Goal: Task Accomplishment & Management: Manage account settings

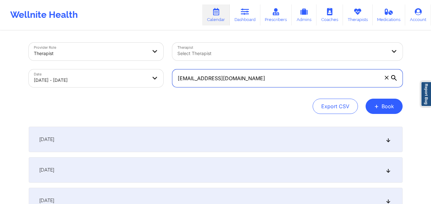
click at [258, 79] on input "[EMAIL_ADDRESS][DOMAIN_NAME]" at bounding box center [287, 78] width 230 height 18
paste input "s195everts@gmai"
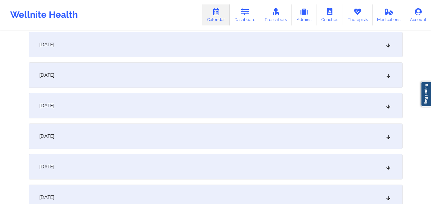
scroll to position [287, 0]
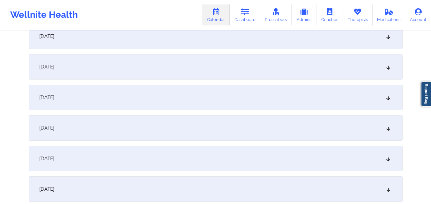
type input "[EMAIL_ADDRESS][DOMAIN_NAME]"
click at [250, 96] on div "[DATE]" at bounding box center [216, 98] width 374 height 26
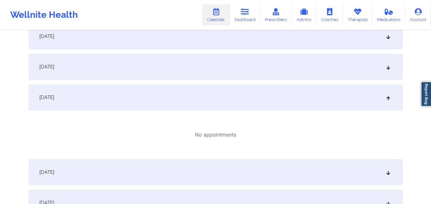
click at [250, 59] on div "[DATE]" at bounding box center [216, 67] width 374 height 26
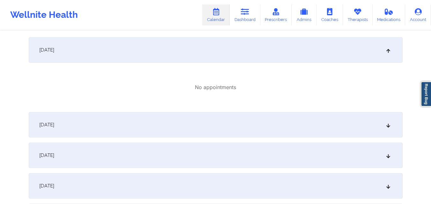
scroll to position [414, 0]
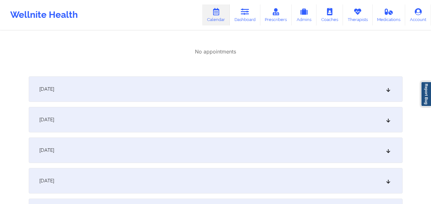
click at [238, 90] on div "[DATE]" at bounding box center [216, 90] width 374 height 26
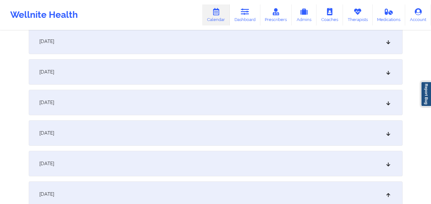
scroll to position [0, 0]
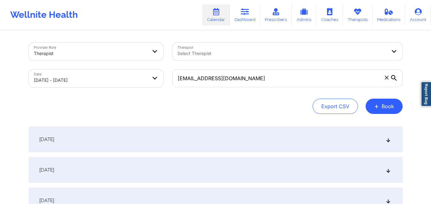
click at [384, 78] on icon at bounding box center [386, 78] width 4 height 4
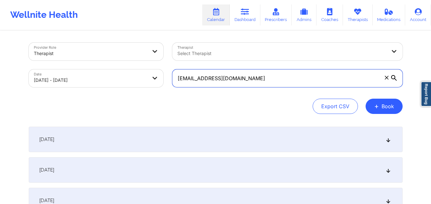
click at [384, 78] on input "[EMAIL_ADDRESS][DOMAIN_NAME]" at bounding box center [287, 78] width 230 height 18
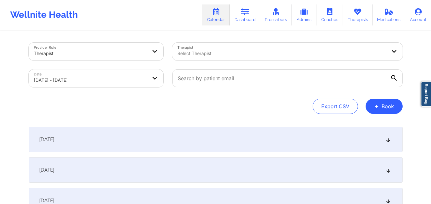
click at [341, 46] on div "Select Therapist" at bounding box center [279, 52] width 215 height 18
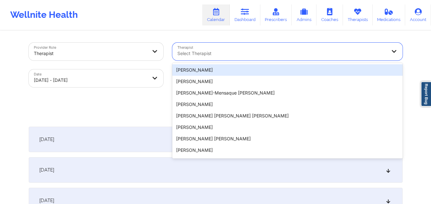
paste input "[PERSON_NAME][GEOGRAPHIC_DATA][PERSON_NAME]"
type input "[PERSON_NAME][GEOGRAPHIC_DATA][PERSON_NAME]"
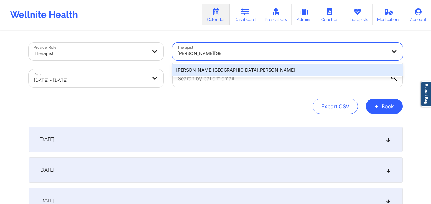
click at [237, 71] on div "[PERSON_NAME][GEOGRAPHIC_DATA][PERSON_NAME]" at bounding box center [287, 69] width 230 height 11
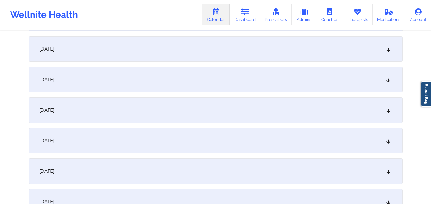
scroll to position [255, 0]
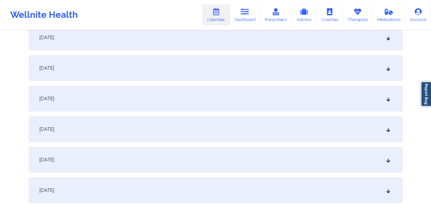
click at [208, 121] on div "[DATE]" at bounding box center [216, 130] width 374 height 26
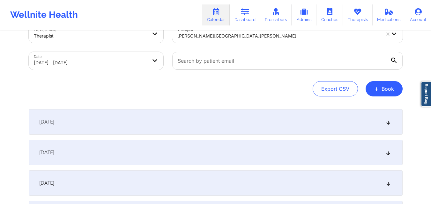
scroll to position [0, 0]
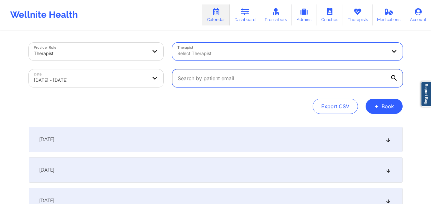
click at [285, 82] on input "text" at bounding box center [287, 78] width 230 height 18
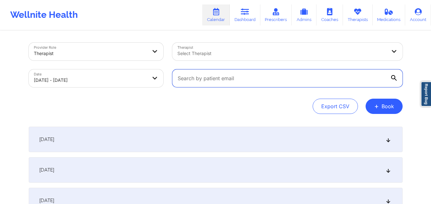
paste input "[EMAIL_ADDRESS][DOMAIN_NAME]"
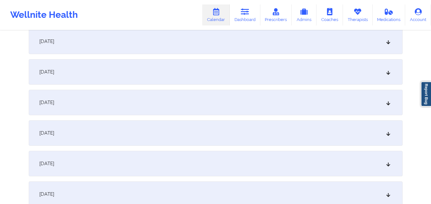
scroll to position [255, 0]
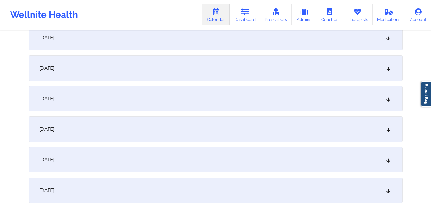
click at [183, 127] on div "[DATE]" at bounding box center [216, 130] width 374 height 26
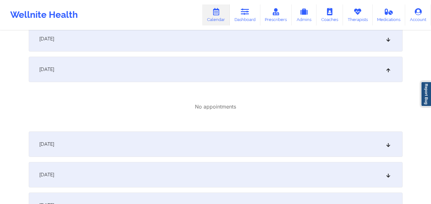
scroll to position [319, 0]
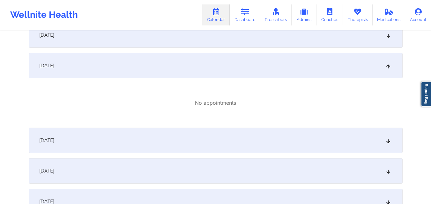
click at [200, 134] on div "[DATE]" at bounding box center [216, 141] width 374 height 26
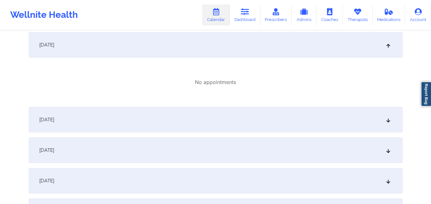
click at [220, 113] on div "[DATE]" at bounding box center [216, 120] width 374 height 26
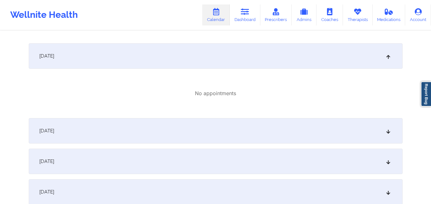
scroll to position [542, 0]
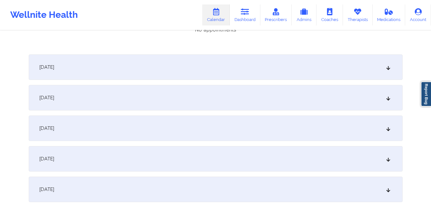
click at [236, 59] on div "[DATE]" at bounding box center [216, 68] width 374 height 26
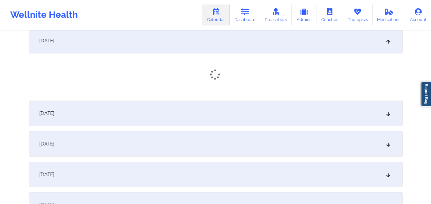
scroll to position [606, 0]
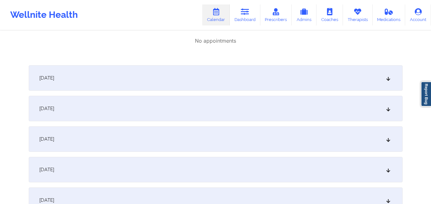
click at [221, 83] on div "[DATE]" at bounding box center [216, 78] width 374 height 26
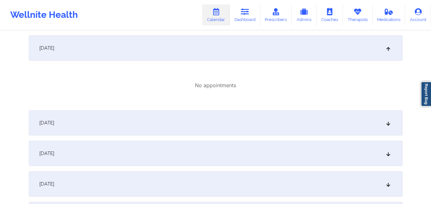
scroll to position [669, 0]
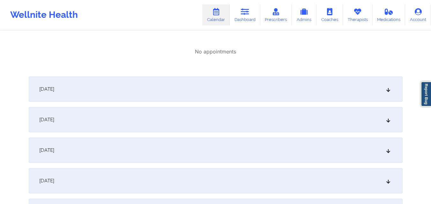
click at [219, 91] on div "[DATE]" at bounding box center [216, 90] width 374 height 26
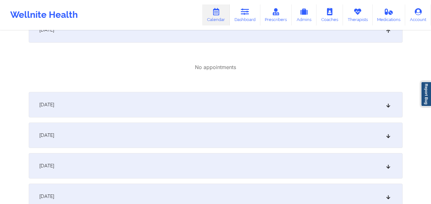
scroll to position [733, 0]
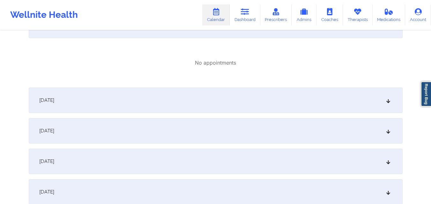
click at [219, 95] on div "[DATE]" at bounding box center [216, 101] width 374 height 26
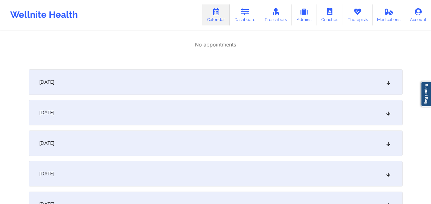
scroll to position [829, 0]
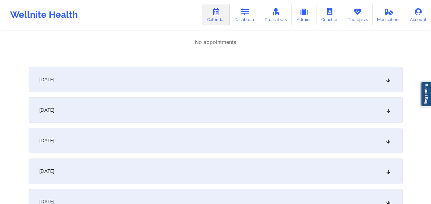
click at [224, 76] on div "[DATE]" at bounding box center [216, 80] width 374 height 26
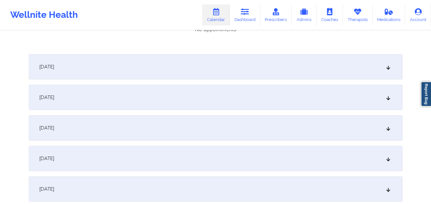
scroll to position [924, 0]
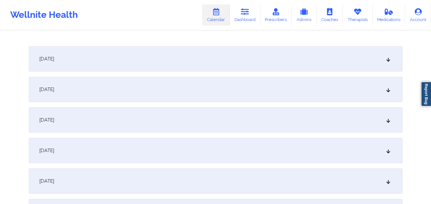
click at [228, 62] on div "[DATE]" at bounding box center [216, 59] width 374 height 26
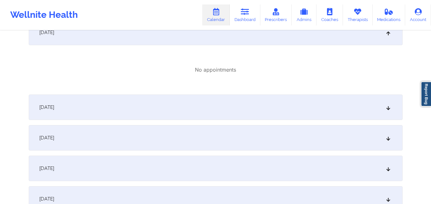
scroll to position [956, 0]
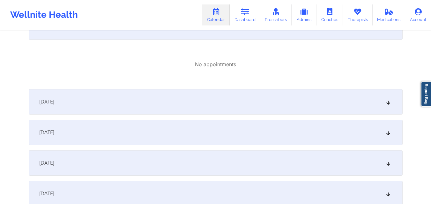
click at [211, 94] on div "[DATE]" at bounding box center [216, 102] width 374 height 26
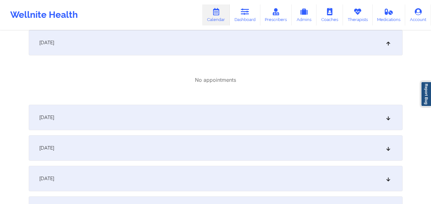
scroll to position [1052, 0]
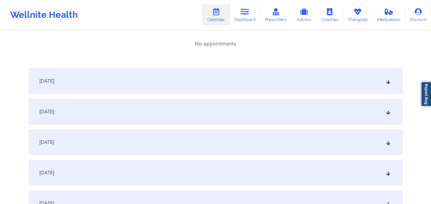
click at [221, 78] on div "[DATE]" at bounding box center [216, 82] width 374 height 26
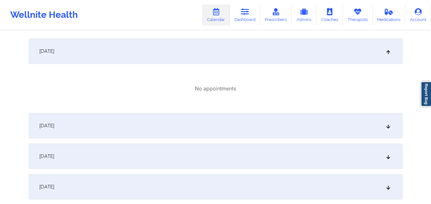
scroll to position [1116, 0]
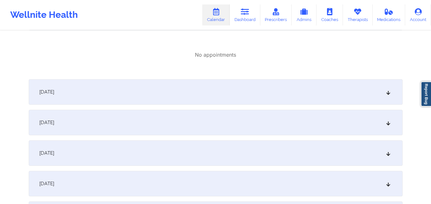
click at [219, 84] on div "[DATE]" at bounding box center [216, 92] width 374 height 26
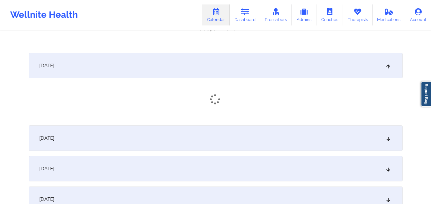
scroll to position [1211, 0]
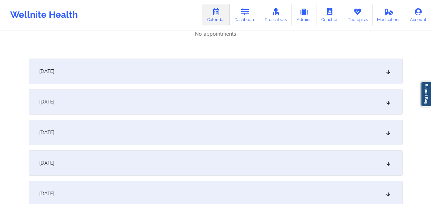
click at [228, 74] on div "[DATE]" at bounding box center [216, 72] width 374 height 26
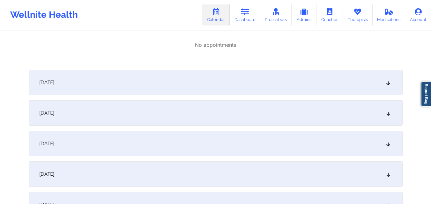
click at [228, 74] on div "[DATE]" at bounding box center [216, 83] width 374 height 26
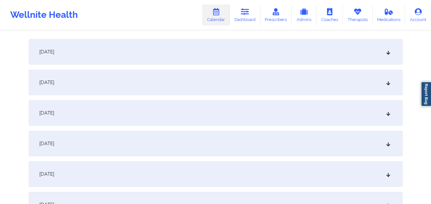
scroll to position [1371, 0]
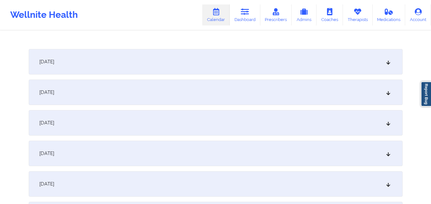
click at [228, 74] on div "[DATE]" at bounding box center [216, 62] width 374 height 26
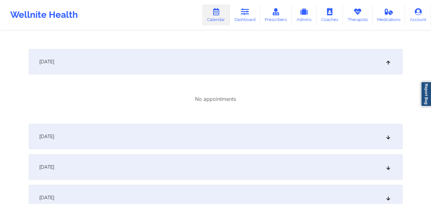
click at [203, 131] on div "[DATE]" at bounding box center [216, 137] width 374 height 26
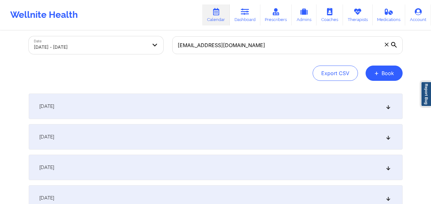
scroll to position [32, 0]
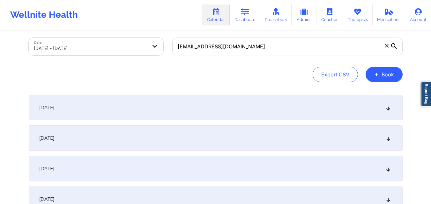
click at [209, 109] on div "[DATE]" at bounding box center [216, 108] width 374 height 26
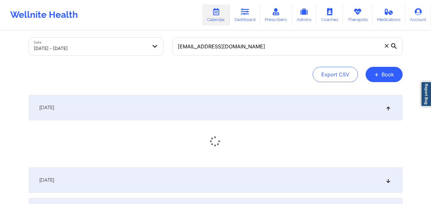
scroll to position [128, 0]
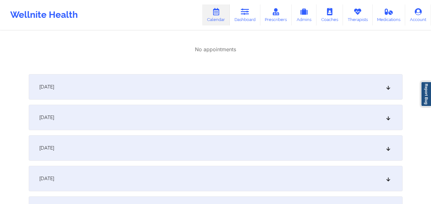
click at [213, 89] on div "[DATE]" at bounding box center [216, 87] width 374 height 26
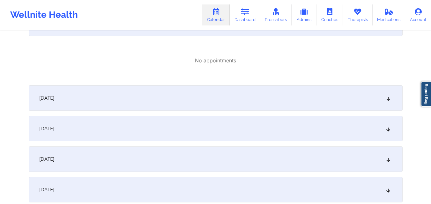
click at [213, 89] on div "[DATE]" at bounding box center [216, 98] width 374 height 26
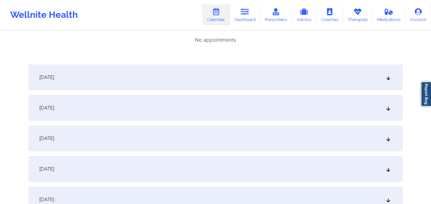
click at [219, 80] on div "[DATE]" at bounding box center [216, 78] width 374 height 26
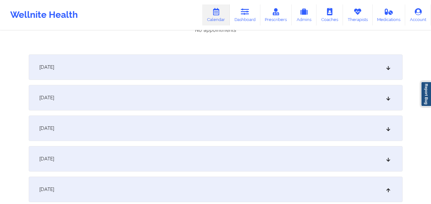
click at [222, 69] on div "[DATE]" at bounding box center [216, 68] width 374 height 26
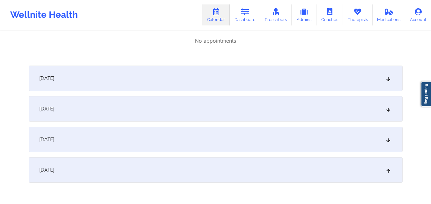
click at [222, 69] on div "[DATE]" at bounding box center [216, 79] width 374 height 26
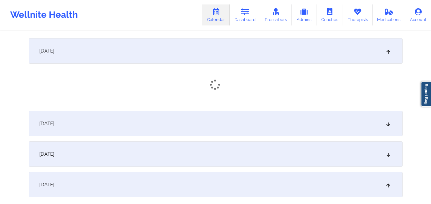
scroll to position [499, 0]
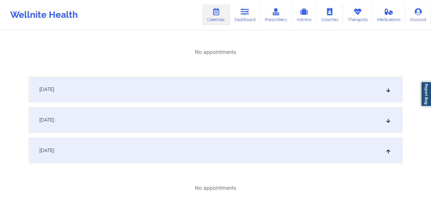
click at [213, 83] on div "[DATE]" at bounding box center [216, 90] width 374 height 26
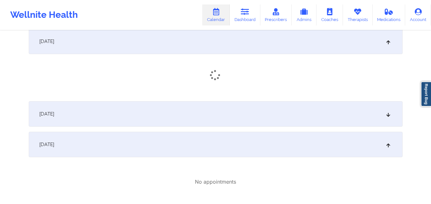
scroll to position [595, 0]
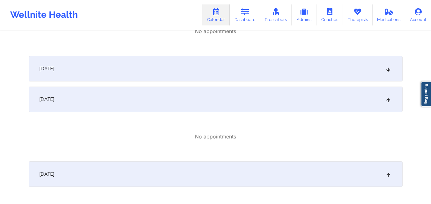
click at [222, 72] on div "[DATE]" at bounding box center [216, 69] width 374 height 26
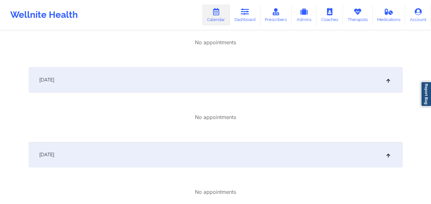
click at [224, 68] on div "[DATE]" at bounding box center [216, 80] width 374 height 26
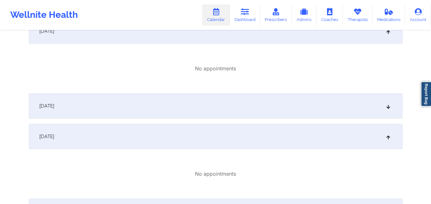
scroll to position [627, 0]
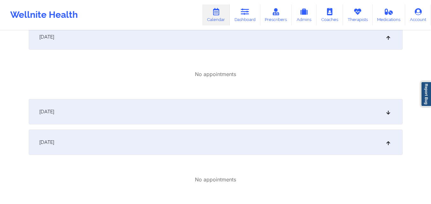
click at [218, 103] on div "[DATE]" at bounding box center [216, 112] width 374 height 26
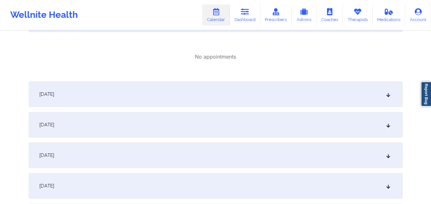
scroll to position [1838, 0]
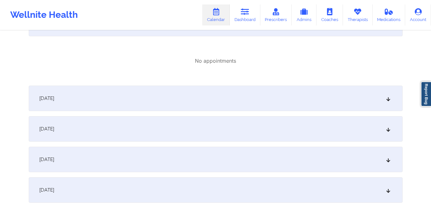
click at [213, 107] on div "[DATE]" at bounding box center [216, 99] width 374 height 26
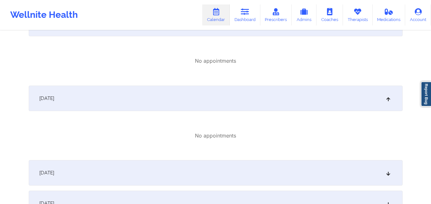
click at [204, 173] on div "[DATE]" at bounding box center [216, 173] width 374 height 26
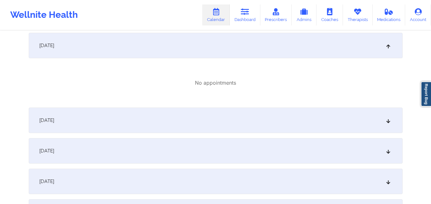
click at [215, 109] on div "[DATE]" at bounding box center [216, 121] width 374 height 26
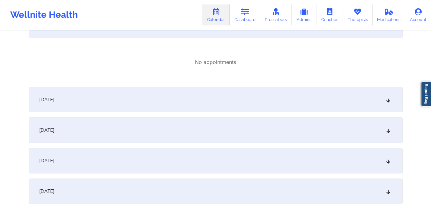
click at [215, 109] on div "[DATE]" at bounding box center [216, 100] width 374 height 26
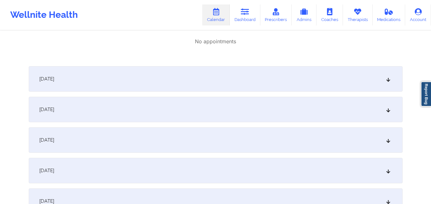
click at [228, 78] on div "[DATE]" at bounding box center [216, 79] width 374 height 26
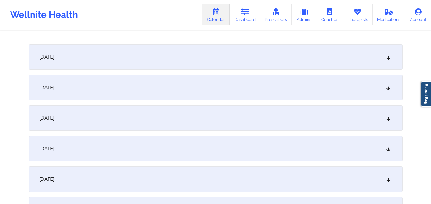
scroll to position [2242, 0]
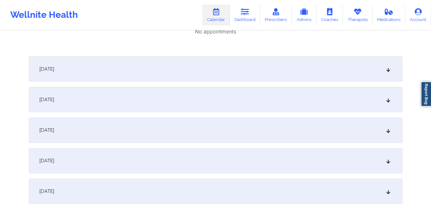
click at [229, 68] on div "[DATE]" at bounding box center [216, 69] width 374 height 26
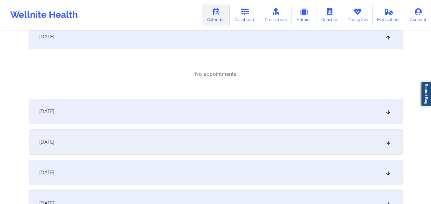
scroll to position [2305, 0]
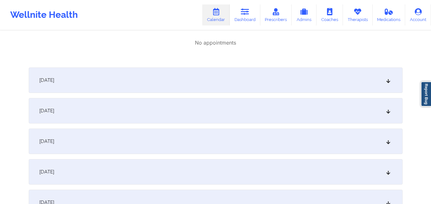
click at [223, 71] on div "[DATE]" at bounding box center [216, 81] width 374 height 26
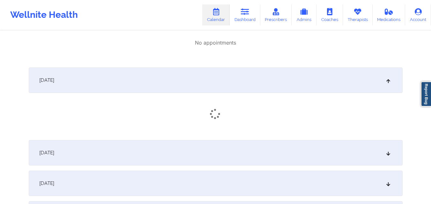
scroll to position [2369, 0]
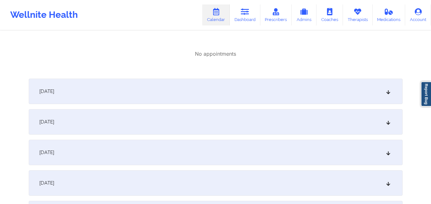
click at [217, 87] on div "[DATE]" at bounding box center [216, 92] width 374 height 26
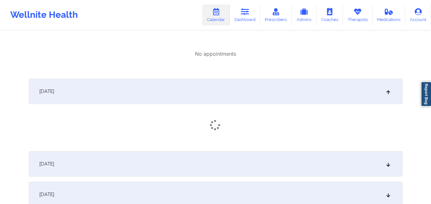
scroll to position [2433, 0]
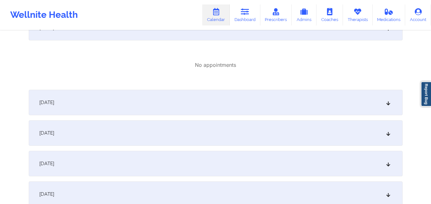
click at [210, 99] on div "[DATE]" at bounding box center [216, 103] width 374 height 26
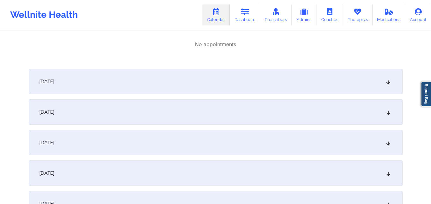
click at [220, 84] on div "[DATE]" at bounding box center [216, 82] width 374 height 26
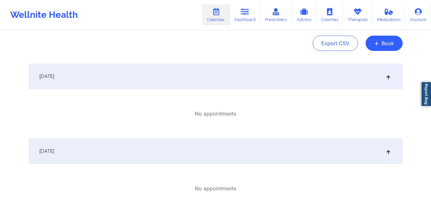
scroll to position [0, 0]
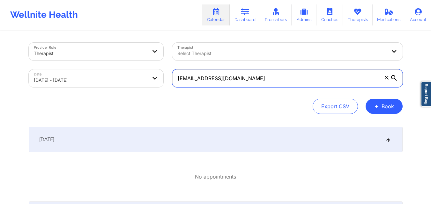
click at [226, 84] on input "[EMAIL_ADDRESS][DOMAIN_NAME]" at bounding box center [287, 78] width 230 height 18
paste input "aimeeyu731"
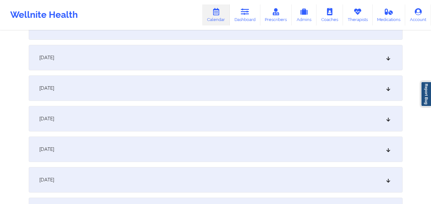
scroll to position [191, 0]
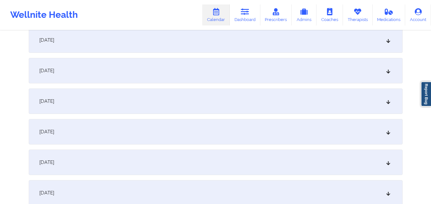
type input "[EMAIL_ADDRESS][DOMAIN_NAME]"
click at [229, 97] on div "[DATE]" at bounding box center [216, 102] width 374 height 26
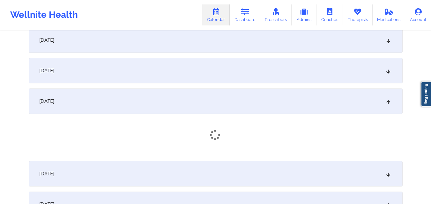
scroll to position [255, 0]
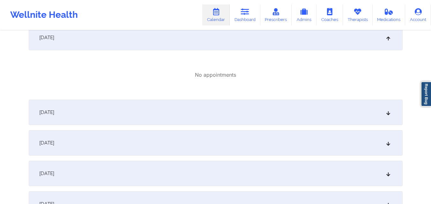
click at [231, 109] on div "[DATE]" at bounding box center [216, 113] width 374 height 26
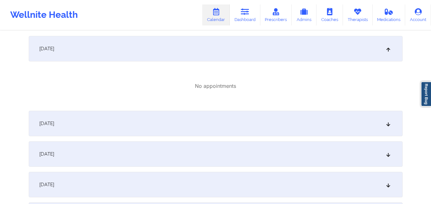
click at [231, 114] on div "[DATE]" at bounding box center [216, 124] width 374 height 26
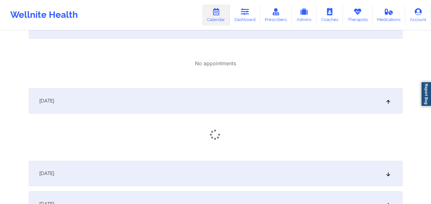
scroll to position [383, 0]
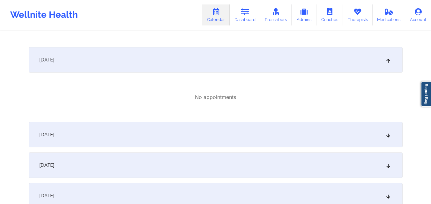
click at [224, 144] on div "[DATE]" at bounding box center [216, 135] width 374 height 26
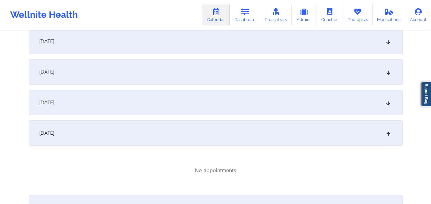
scroll to position [0, 0]
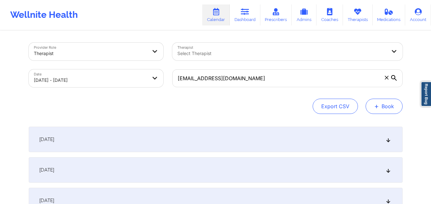
click at [390, 104] on button "+ Book" at bounding box center [383, 106] width 37 height 15
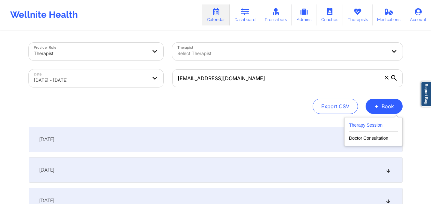
click at [370, 125] on button "Therapy Session" at bounding box center [373, 126] width 49 height 11
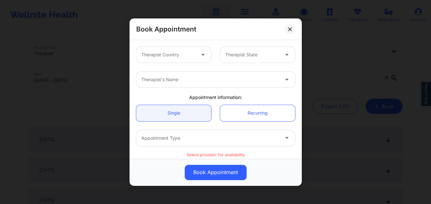
click at [164, 54] on div at bounding box center [168, 55] width 54 height 8
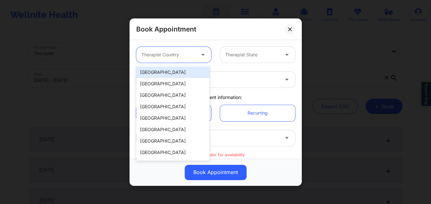
drag, startPoint x: 165, startPoint y: 75, endPoint x: 261, endPoint y: 59, distance: 96.9
click at [166, 75] on div "[GEOGRAPHIC_DATA]" at bounding box center [172, 72] width 73 height 11
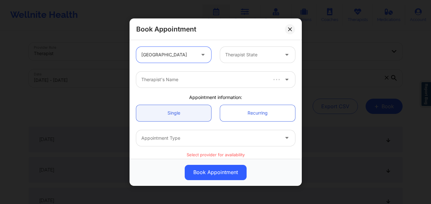
click at [261, 59] on div "Therapist State" at bounding box center [250, 55] width 60 height 16
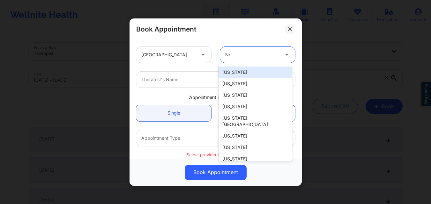
type input "New"
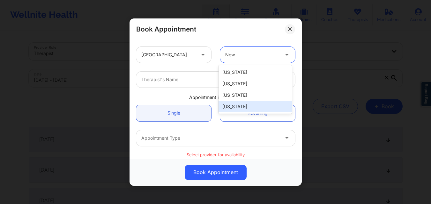
click at [262, 111] on div "[US_STATE]" at bounding box center [254, 106] width 73 height 11
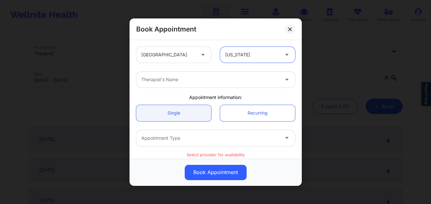
click at [174, 77] on div at bounding box center [210, 80] width 138 height 8
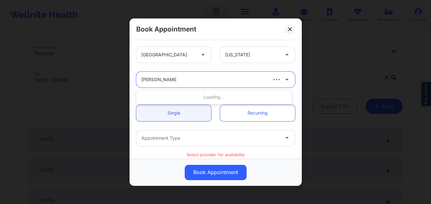
type input "[PERSON_NAME] [PERSON_NAME]"
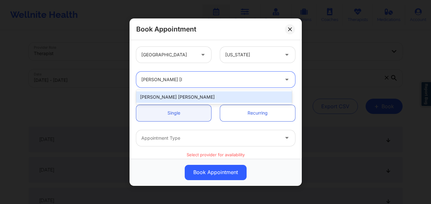
click at [194, 91] on div "[PERSON_NAME] [PERSON_NAME]" at bounding box center [214, 96] width 156 height 11
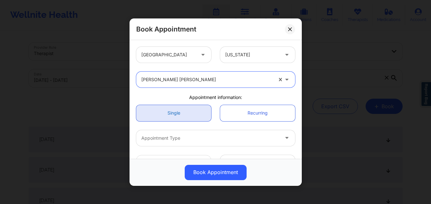
click at [165, 118] on link "Single" at bounding box center [173, 113] width 75 height 16
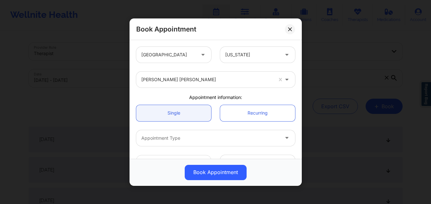
scroll to position [32, 0]
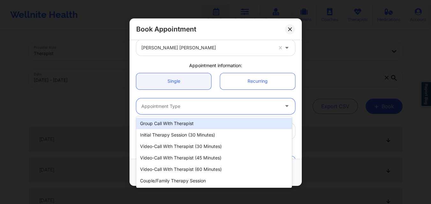
click at [182, 107] on div at bounding box center [210, 106] width 138 height 8
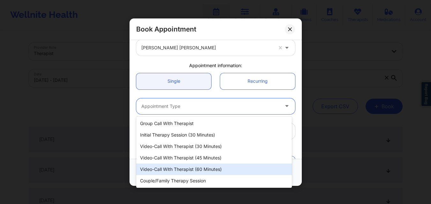
click at [200, 168] on div "Video-Call with Therapist (60 minutes)" at bounding box center [214, 169] width 156 height 11
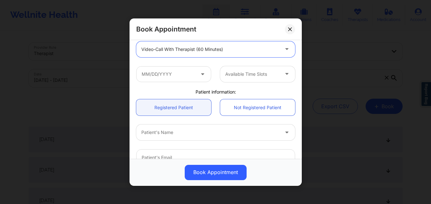
scroll to position [96, 0]
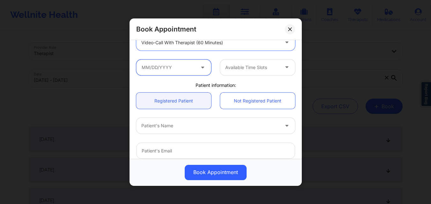
click at [171, 70] on input "text" at bounding box center [173, 67] width 75 height 16
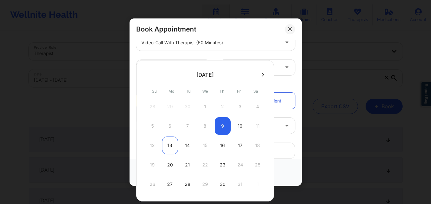
click at [168, 144] on div "13" at bounding box center [170, 146] width 16 height 18
type input "[DATE]"
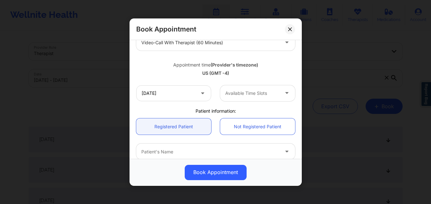
click at [260, 96] on div at bounding box center [252, 94] width 54 height 8
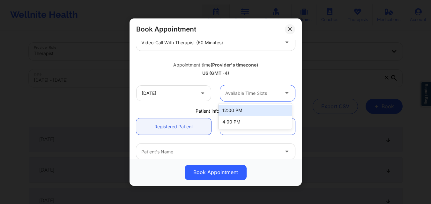
click at [260, 96] on div at bounding box center [252, 94] width 54 height 8
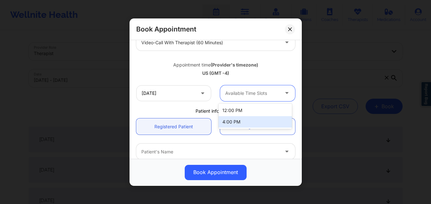
click at [252, 122] on div "4:00 PM" at bounding box center [254, 121] width 73 height 11
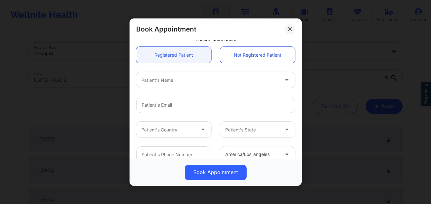
scroll to position [159, 0]
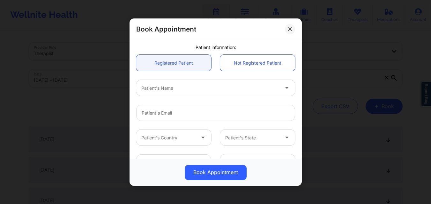
click at [201, 89] on div at bounding box center [210, 88] width 138 height 8
type input "Basma Al"
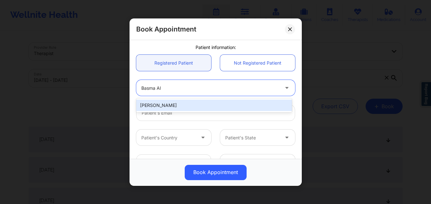
click at [196, 110] on div "[PERSON_NAME]" at bounding box center [214, 105] width 156 height 11
type input "[EMAIL_ADDRESS][DOMAIN_NAME]"
type input "[PHONE_NUMBER]"
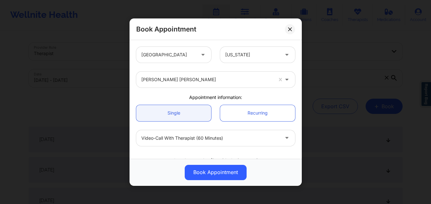
scroll to position [64, 0]
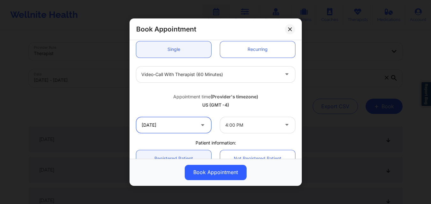
click at [188, 127] on input "[DATE]" at bounding box center [173, 125] width 75 height 16
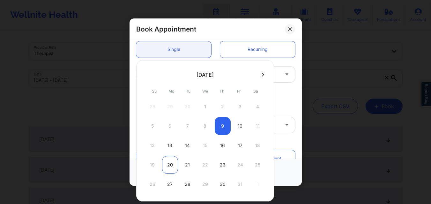
click at [168, 164] on div "20" at bounding box center [170, 165] width 16 height 18
type input "[DATE]"
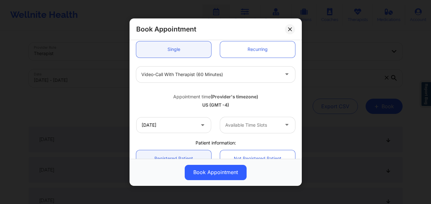
click at [273, 125] on div at bounding box center [252, 125] width 54 height 8
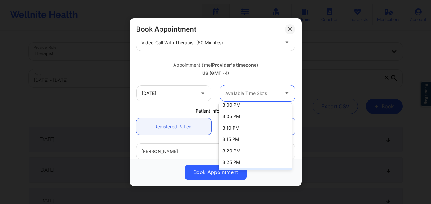
scroll to position [277, 0]
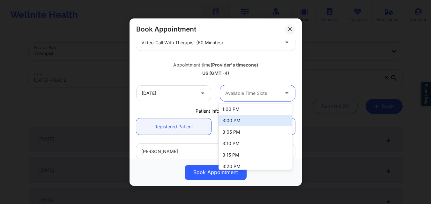
click at [252, 123] on div "3:00 PM" at bounding box center [254, 120] width 73 height 11
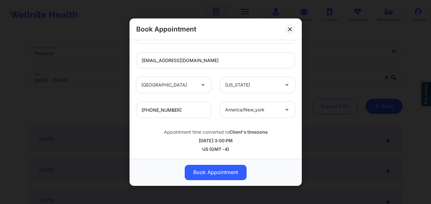
scroll to position [116, 0]
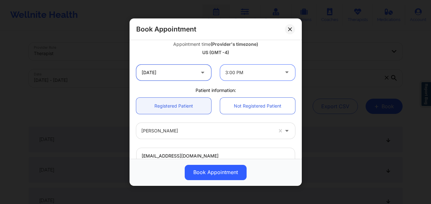
click at [175, 68] on input "[DATE]" at bounding box center [173, 72] width 75 height 16
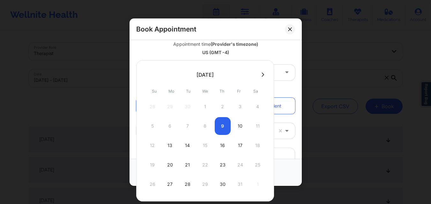
click at [279, 47] on div "Appointment time (Provider's timezone)" at bounding box center [215, 44] width 159 height 6
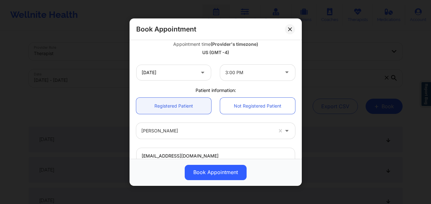
scroll to position [212, 0]
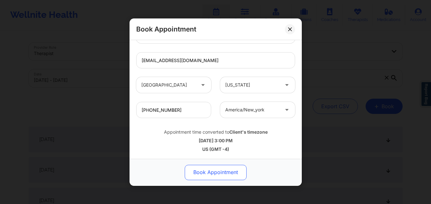
click at [215, 173] on button "Book Appointment" at bounding box center [216, 172] width 62 height 15
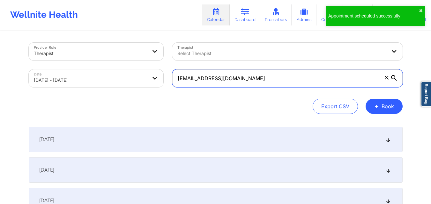
click at [280, 77] on input "[EMAIL_ADDRESS][DOMAIN_NAME]" at bounding box center [287, 78] width 230 height 18
click at [292, 78] on input "[EMAIL_ADDRESS][DOMAIN_NAME]" at bounding box center [287, 78] width 230 height 18
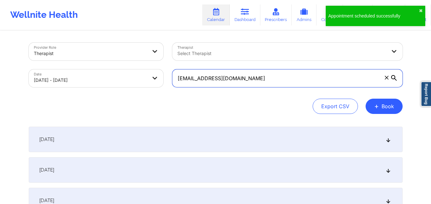
click at [292, 78] on input "[EMAIL_ADDRESS][DOMAIN_NAME]" at bounding box center [287, 78] width 230 height 18
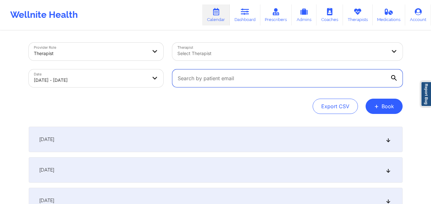
paste input "[EMAIL_ADDRESS][DOMAIN_NAME]"
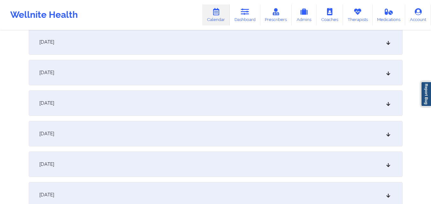
scroll to position [414, 0]
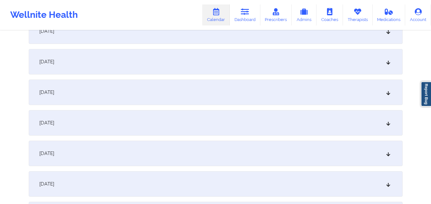
type input "[EMAIL_ADDRESS][DOMAIN_NAME]"
click at [179, 101] on div "[DATE]" at bounding box center [216, 93] width 374 height 26
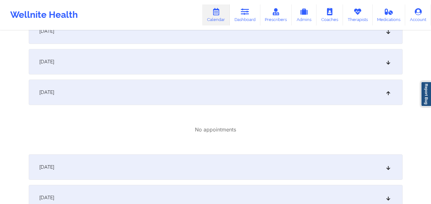
click at [265, 101] on div "[DATE]" at bounding box center [216, 93] width 374 height 26
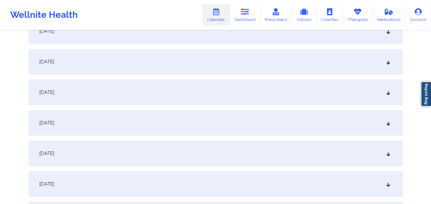
click at [265, 101] on div "[DATE]" at bounding box center [216, 93] width 374 height 26
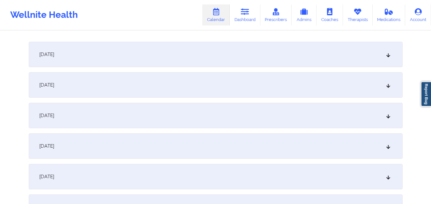
scroll to position [0, 0]
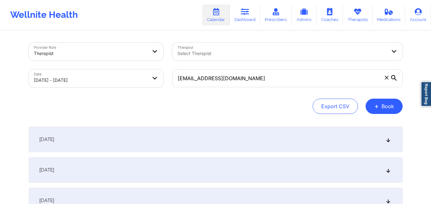
click at [388, 79] on icon at bounding box center [386, 78] width 4 height 4
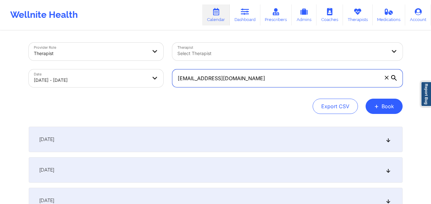
click at [388, 79] on input "[EMAIL_ADDRESS][DOMAIN_NAME]" at bounding box center [287, 78] width 230 height 18
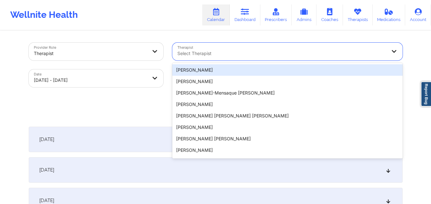
click at [351, 47] on div "Select Therapist" at bounding box center [279, 52] width 215 height 18
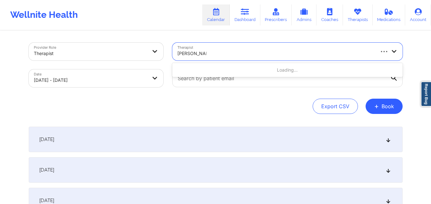
type input "[PERSON_NAME]"
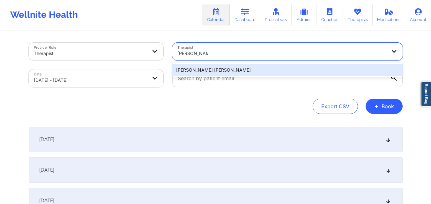
click at [212, 69] on div "[PERSON_NAME] [PERSON_NAME]" at bounding box center [287, 69] width 230 height 11
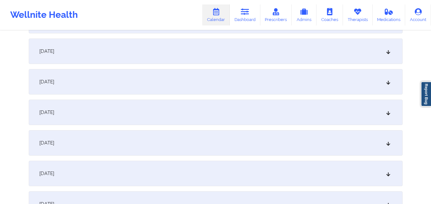
scroll to position [351, 0]
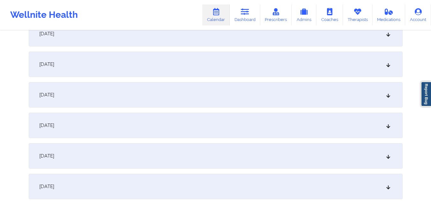
click at [200, 153] on div "[DATE]" at bounding box center [216, 156] width 374 height 26
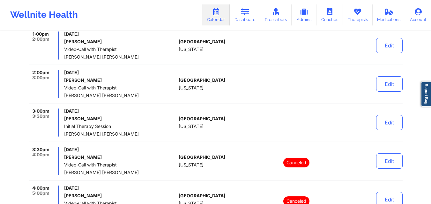
scroll to position [861, 0]
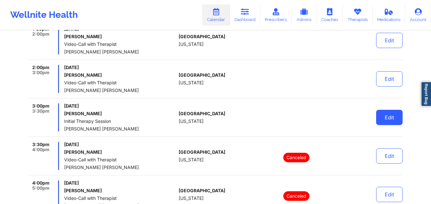
click at [391, 119] on button "Edit" at bounding box center [389, 117] width 26 height 15
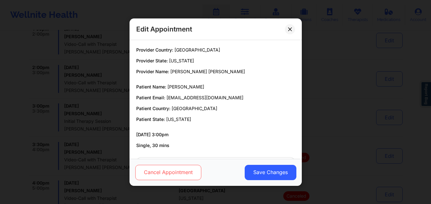
click at [167, 171] on button "Cancel Appointment" at bounding box center [168, 172] width 66 height 15
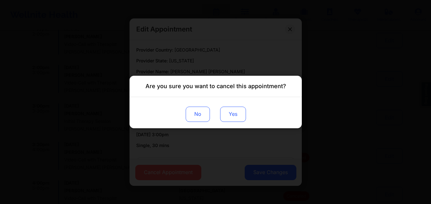
click at [237, 119] on button "Yes" at bounding box center [233, 114] width 26 height 15
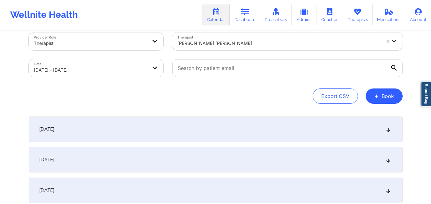
scroll to position [0, 0]
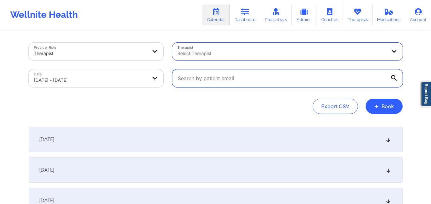
click at [286, 77] on input "text" at bounding box center [287, 78] width 230 height 18
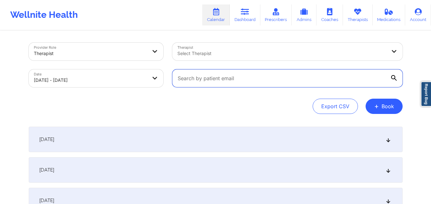
paste input "[EMAIL_ADDRESS][DOMAIN_NAME]"
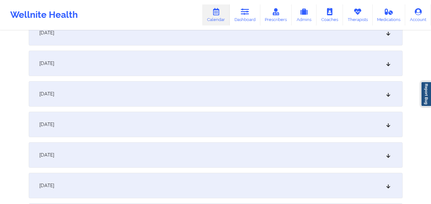
scroll to position [159, 0]
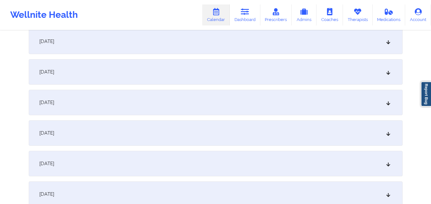
type input "[EMAIL_ADDRESS][DOMAIN_NAME]"
click at [238, 132] on div "[DATE]" at bounding box center [216, 134] width 374 height 26
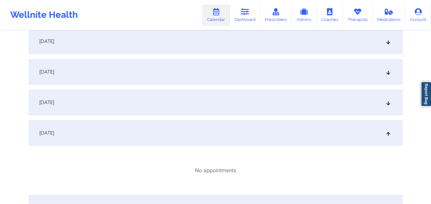
click at [239, 100] on div "[DATE]" at bounding box center [216, 103] width 374 height 26
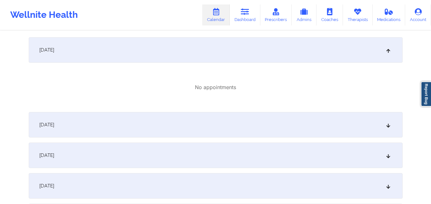
click at [237, 117] on div "[DATE]" at bounding box center [216, 125] width 374 height 26
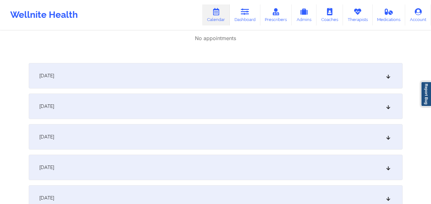
scroll to position [414, 0]
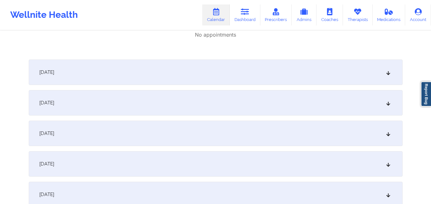
click at [238, 78] on div "[DATE]" at bounding box center [216, 73] width 374 height 26
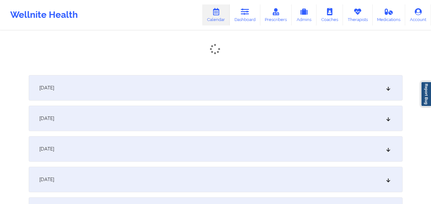
scroll to position [478, 0]
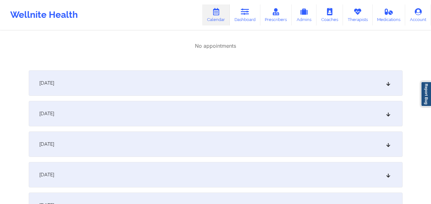
click at [238, 78] on div "[DATE]" at bounding box center [216, 83] width 374 height 26
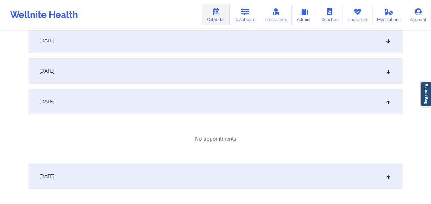
scroll to position [159, 0]
click at [237, 97] on div "[DATE]" at bounding box center [216, 103] width 374 height 26
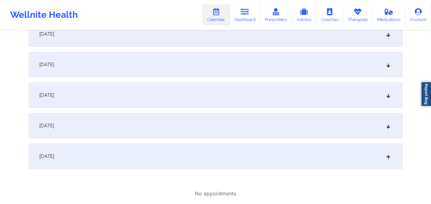
scroll to position [128, 0]
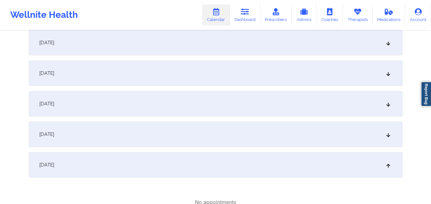
click at [219, 138] on div "[DATE]" at bounding box center [216, 135] width 374 height 26
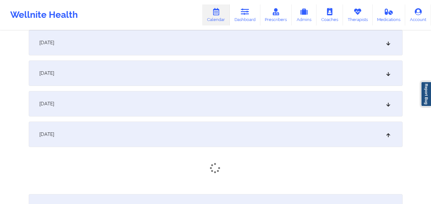
click at [220, 160] on div "[DATE]" at bounding box center [216, 156] width 374 height 68
click at [223, 106] on div "[DATE]" at bounding box center [216, 104] width 374 height 26
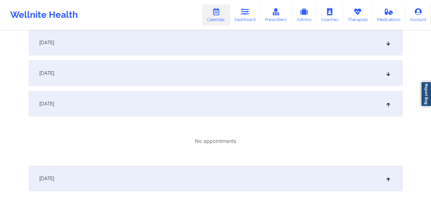
click at [225, 76] on div "[DATE]" at bounding box center [216, 74] width 374 height 26
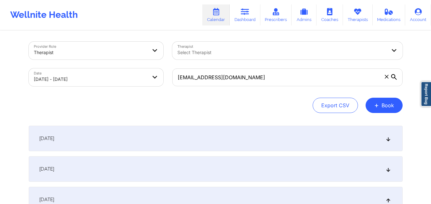
scroll to position [0, 0]
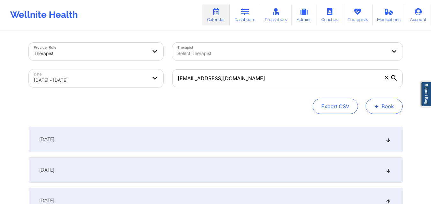
click at [380, 102] on button "+ Book" at bounding box center [383, 106] width 37 height 15
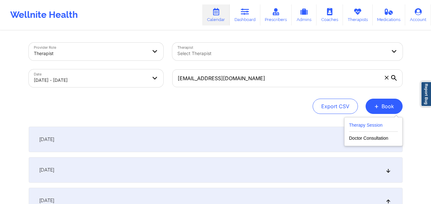
click at [376, 125] on button "Therapy Session" at bounding box center [373, 126] width 49 height 11
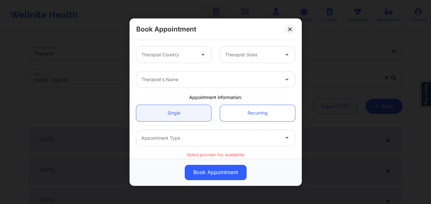
click at [180, 54] on div at bounding box center [168, 55] width 54 height 8
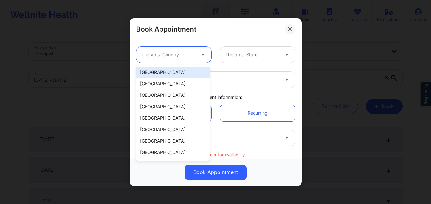
click at [166, 71] on div "[GEOGRAPHIC_DATA]" at bounding box center [172, 72] width 73 height 11
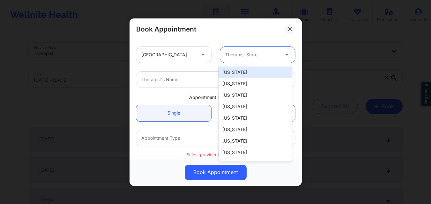
click at [241, 59] on div "Therapist State" at bounding box center [250, 55] width 60 height 16
type input "F"
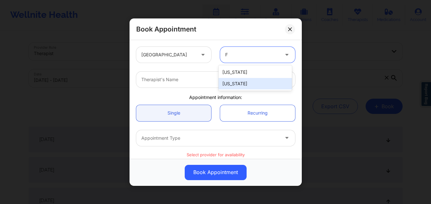
click at [245, 86] on div "[US_STATE]" at bounding box center [254, 83] width 73 height 11
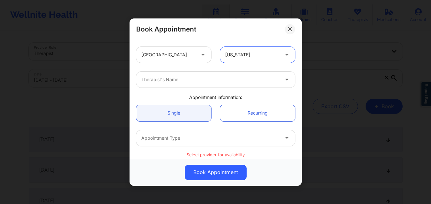
click at [167, 81] on div at bounding box center [210, 80] width 138 height 8
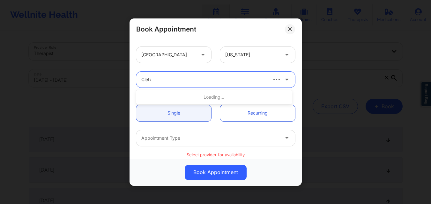
type input "[PERSON_NAME]"
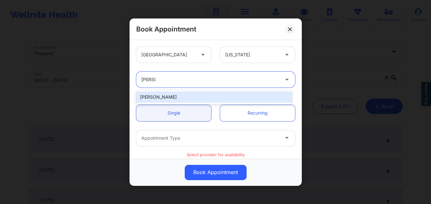
click at [175, 98] on div "[PERSON_NAME]" at bounding box center [214, 96] width 156 height 11
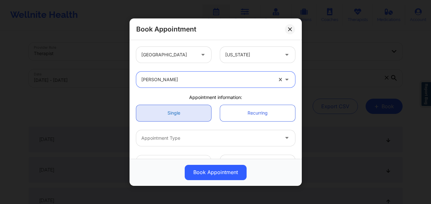
click at [178, 116] on link "Single" at bounding box center [173, 113] width 75 height 16
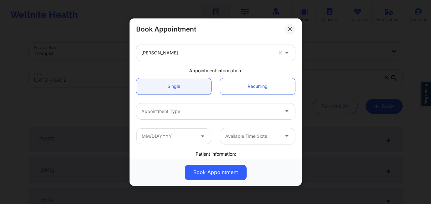
scroll to position [32, 0]
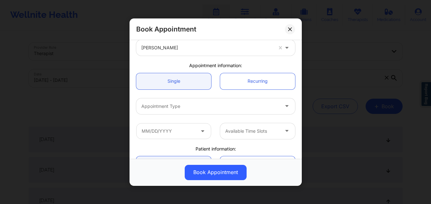
click at [192, 102] on div "Appointment Type" at bounding box center [207, 106] width 143 height 16
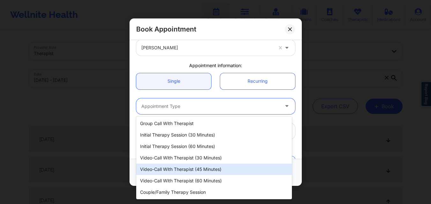
click at [198, 171] on div "Video-Call with Therapist (45 minutes)" at bounding box center [214, 169] width 156 height 11
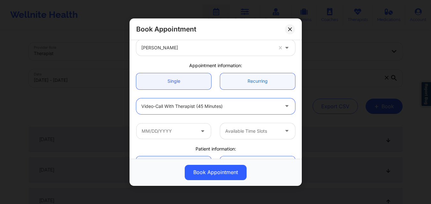
scroll to position [96, 0]
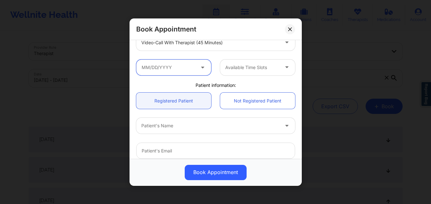
click at [181, 72] on input "text" at bounding box center [173, 67] width 75 height 16
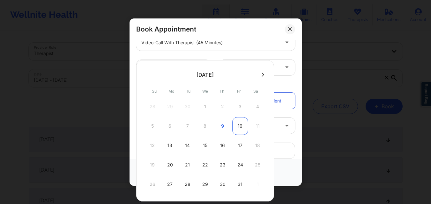
click at [243, 123] on div "10" at bounding box center [240, 126] width 16 height 18
type input "[DATE]"
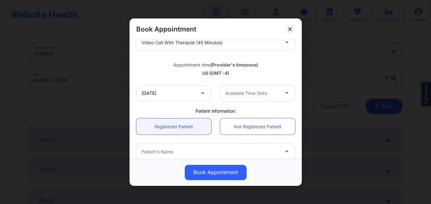
click at [274, 97] on div at bounding box center [252, 94] width 54 height 8
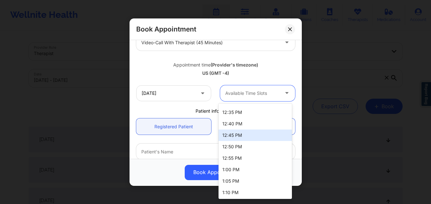
scroll to position [538, 0]
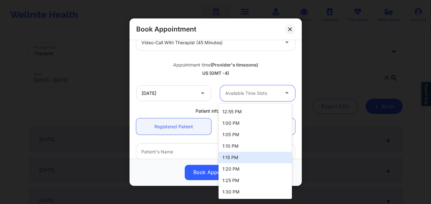
click at [257, 157] on div "1:15 PM" at bounding box center [254, 157] width 73 height 11
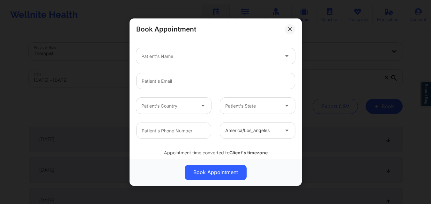
scroll to position [159, 0]
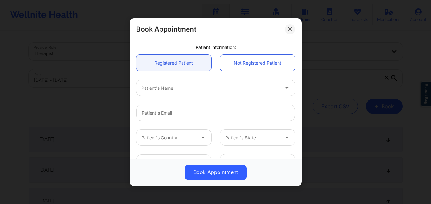
click at [202, 88] on div at bounding box center [210, 88] width 138 height 8
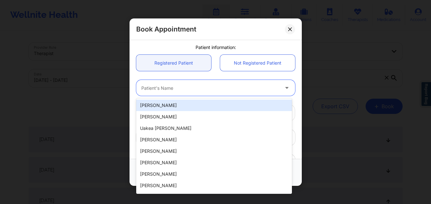
paste input "[EMAIL_ADDRESS][DOMAIN_NAME]"
type input "[EMAIL_ADDRESS][DOMAIN_NAME]"
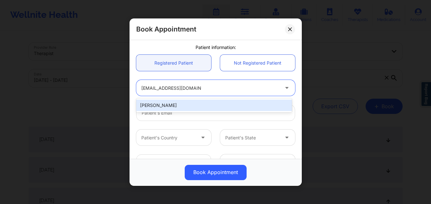
click at [200, 103] on div "[PERSON_NAME]" at bounding box center [214, 105] width 156 height 11
type input "[EMAIL_ADDRESS][DOMAIN_NAME]"
type input "[PHONE_NUMBER]"
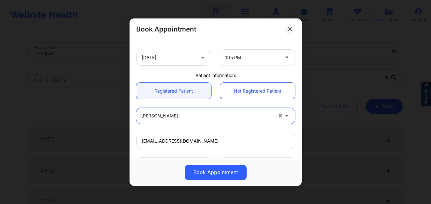
scroll to position [116, 0]
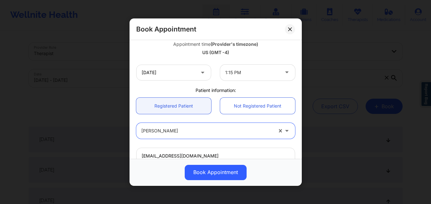
click at [265, 76] on div at bounding box center [252, 73] width 54 height 8
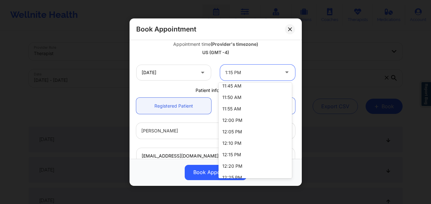
scroll to position [538, 0]
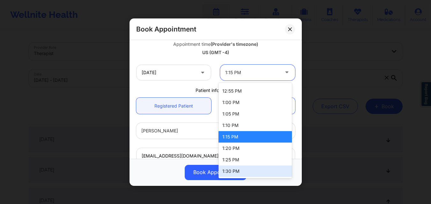
click at [247, 168] on div "1:30 PM" at bounding box center [254, 171] width 73 height 11
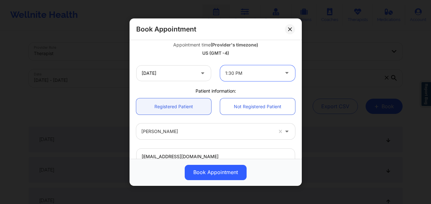
scroll to position [53, 0]
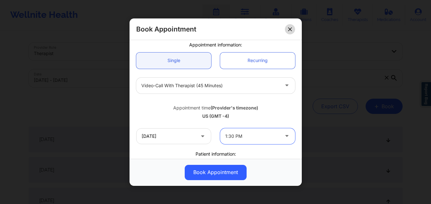
click at [291, 27] on icon at bounding box center [290, 29] width 4 height 4
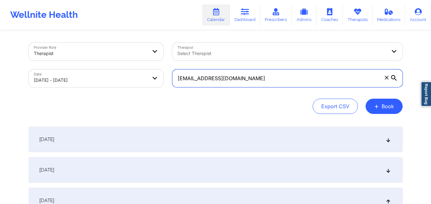
click at [275, 79] on input "[EMAIL_ADDRESS][DOMAIN_NAME]" at bounding box center [287, 78] width 230 height 18
paste input "arktimothylang"
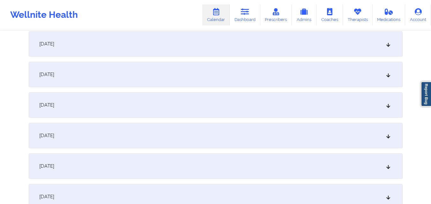
scroll to position [287, 0]
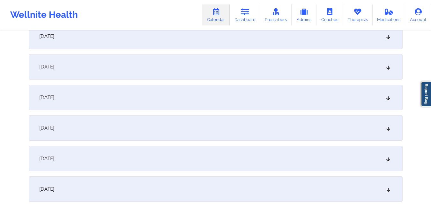
type input "[EMAIL_ADDRESS][DOMAIN_NAME]"
click at [230, 129] on div "[DATE]" at bounding box center [216, 128] width 374 height 26
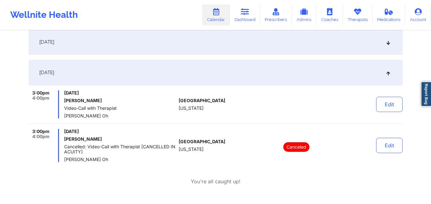
scroll to position [351, 0]
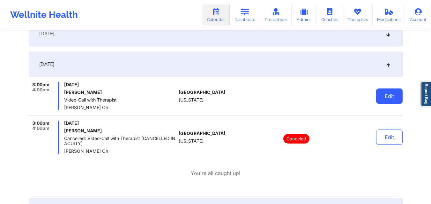
click at [387, 95] on button "Edit" at bounding box center [389, 96] width 26 height 15
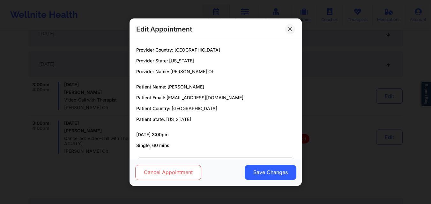
click at [172, 172] on button "Cancel Appointment" at bounding box center [168, 172] width 66 height 15
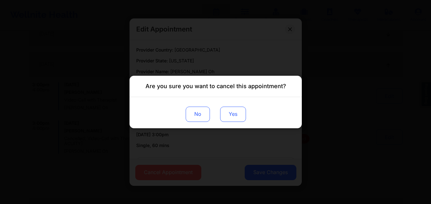
click at [238, 115] on button "Yes" at bounding box center [233, 114] width 26 height 15
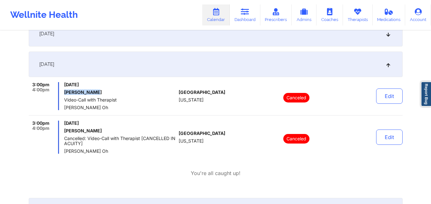
drag, startPoint x: 65, startPoint y: 91, endPoint x: 92, endPoint y: 94, distance: 27.2
click at [92, 94] on h6 "[PERSON_NAME]" at bounding box center [120, 92] width 112 height 5
copy h6 "[PERSON_NAME]"
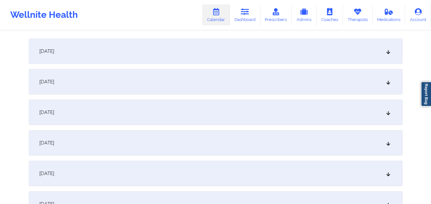
scroll to position [0, 0]
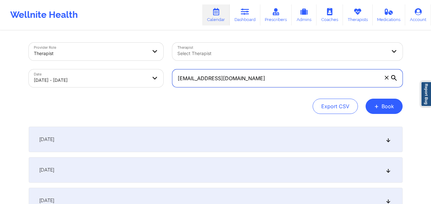
click at [270, 79] on input "[EMAIL_ADDRESS][DOMAIN_NAME]" at bounding box center [287, 78] width 230 height 18
click at [271, 79] on input "[EMAIL_ADDRESS][DOMAIN_NAME]" at bounding box center [287, 78] width 230 height 18
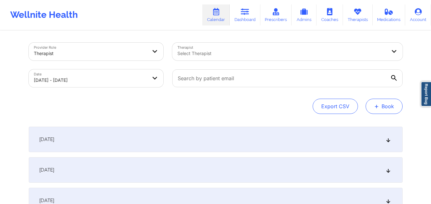
click at [382, 112] on button "+ Book" at bounding box center [383, 106] width 37 height 15
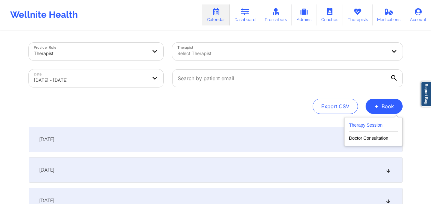
click at [378, 129] on button "Therapy Session" at bounding box center [373, 126] width 49 height 11
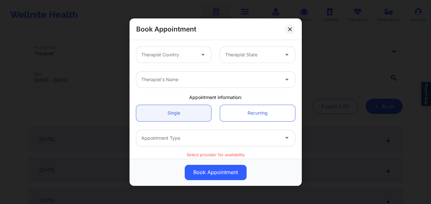
click at [197, 54] on div at bounding box center [203, 55] width 15 height 16
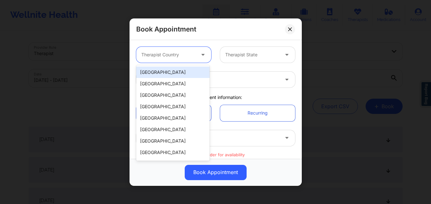
click at [184, 74] on div "[GEOGRAPHIC_DATA]" at bounding box center [172, 72] width 73 height 11
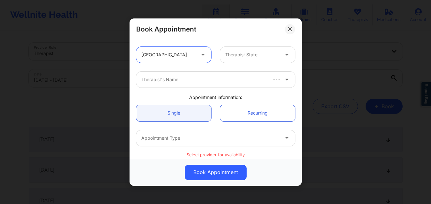
click at [258, 50] on div "Therapist State" at bounding box center [250, 55] width 60 height 16
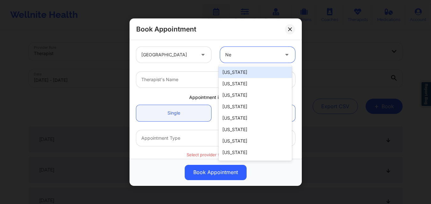
type input "New"
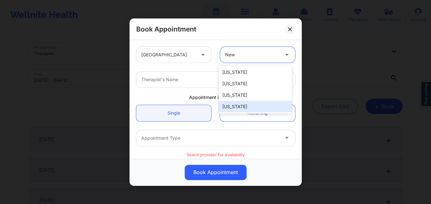
click at [252, 105] on div "[US_STATE]" at bounding box center [254, 106] width 73 height 11
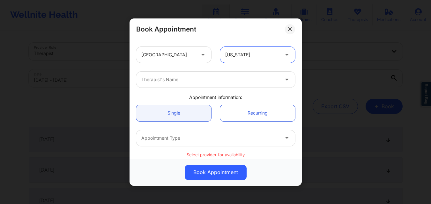
click at [174, 77] on div at bounding box center [210, 80] width 138 height 8
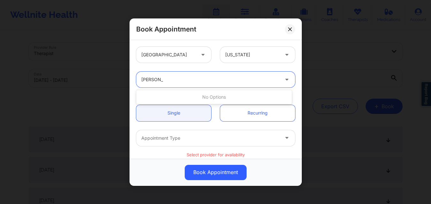
type input "[PERSON_NAME]"
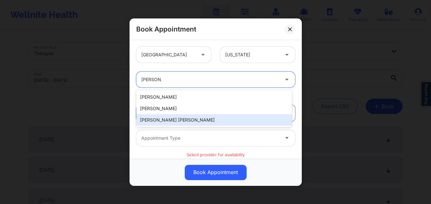
click at [182, 118] on div "[PERSON_NAME] [PERSON_NAME]" at bounding box center [214, 119] width 156 height 11
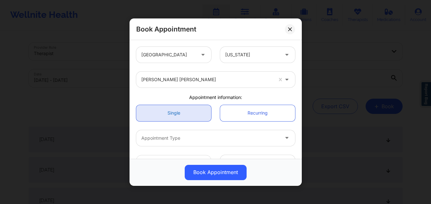
click at [171, 117] on link "Single" at bounding box center [173, 113] width 75 height 16
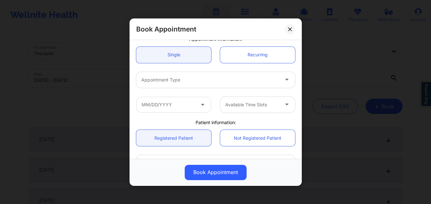
scroll to position [64, 0]
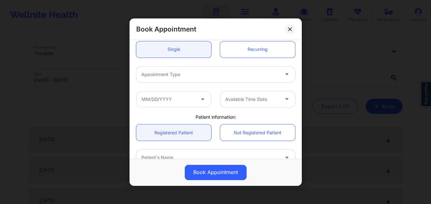
click at [199, 76] on div at bounding box center [210, 74] width 138 height 8
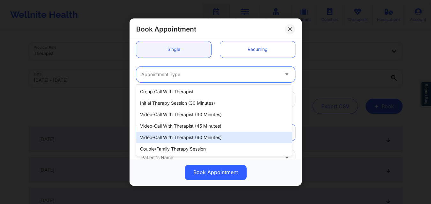
click at [186, 139] on div "Video-Call with Therapist (60 minutes)" at bounding box center [214, 137] width 156 height 11
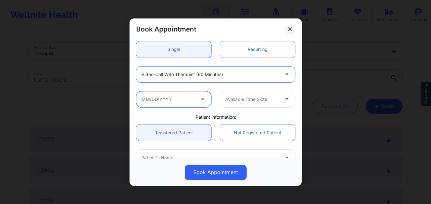
click at [179, 101] on input "text" at bounding box center [173, 99] width 75 height 16
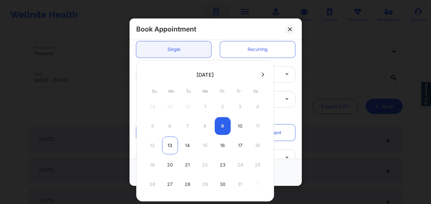
click at [171, 144] on div "13" at bounding box center [170, 146] width 16 height 18
type input "[DATE]"
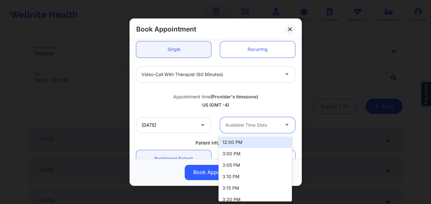
click at [241, 125] on div at bounding box center [252, 125] width 54 height 8
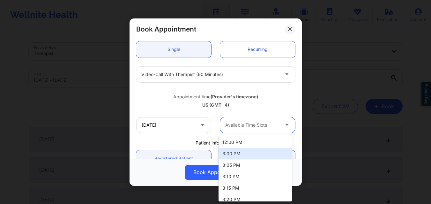
click at [253, 156] on div "3:00 PM" at bounding box center [254, 153] width 73 height 11
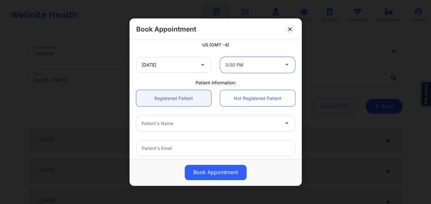
scroll to position [128, 0]
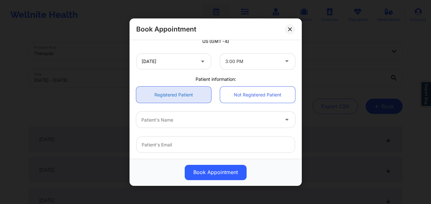
click at [187, 99] on link "Registered Patient" at bounding box center [173, 95] width 75 height 16
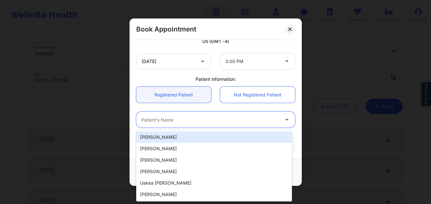
click at [187, 119] on div at bounding box center [210, 120] width 138 height 8
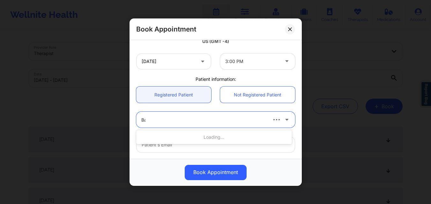
type input "Bas"
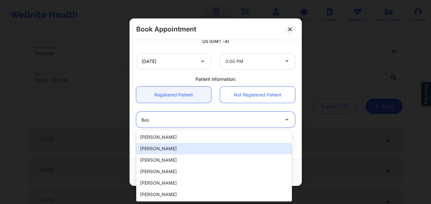
click at [187, 151] on div "[PERSON_NAME]" at bounding box center [214, 148] width 156 height 11
type input "[EMAIL_ADDRESS][DOMAIN_NAME]"
type input "[PHONE_NUMBER]"
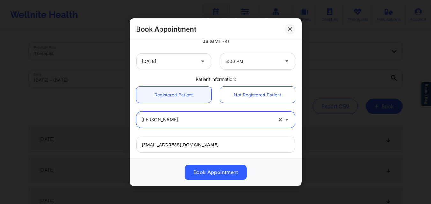
scroll to position [212, 0]
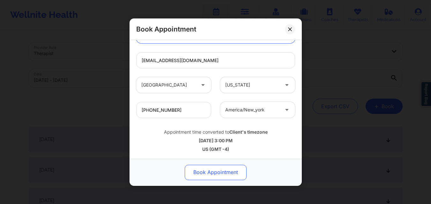
click at [216, 169] on button "Book Appointment" at bounding box center [216, 172] width 62 height 15
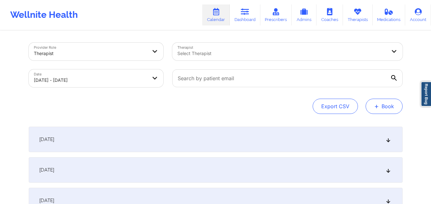
click at [389, 112] on button "+ Book" at bounding box center [383, 106] width 37 height 15
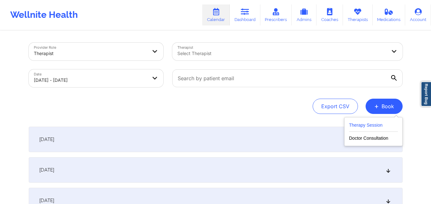
click at [381, 122] on button "Therapy Session" at bounding box center [373, 126] width 49 height 11
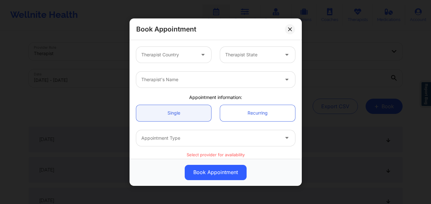
click at [190, 52] on div at bounding box center [168, 55] width 54 height 8
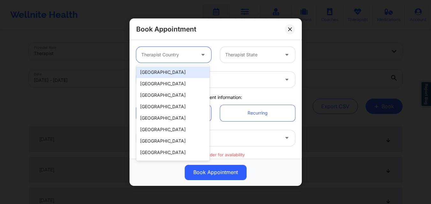
click at [176, 74] on div "[GEOGRAPHIC_DATA]" at bounding box center [172, 72] width 73 height 11
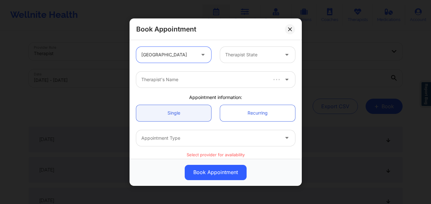
click at [248, 57] on div at bounding box center [252, 55] width 54 height 8
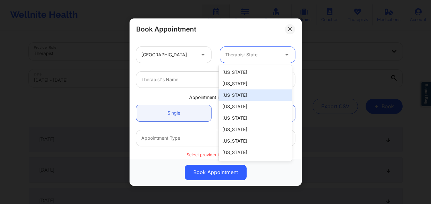
type input "F"
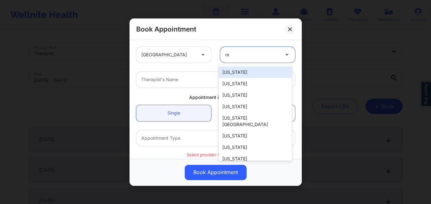
type input "new"
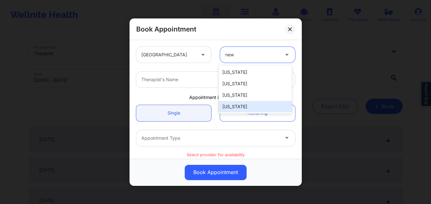
click at [248, 109] on div "[US_STATE]" at bounding box center [254, 106] width 73 height 11
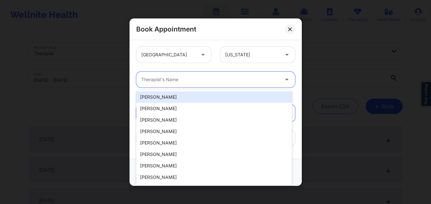
click at [187, 83] on div at bounding box center [210, 80] width 138 height 8
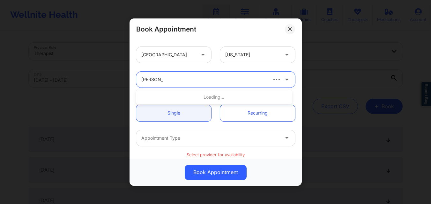
type input "[PERSON_NAME]"
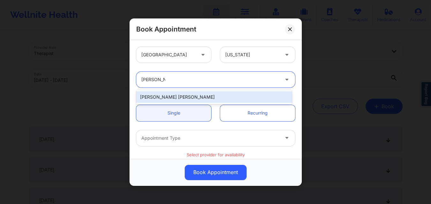
click at [184, 97] on div "[PERSON_NAME] [PERSON_NAME]" at bounding box center [214, 96] width 156 height 11
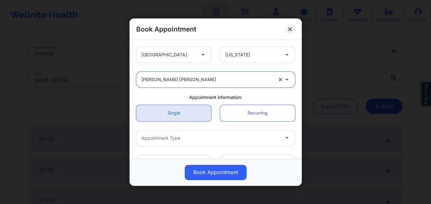
click at [186, 114] on link "Single" at bounding box center [173, 113] width 75 height 16
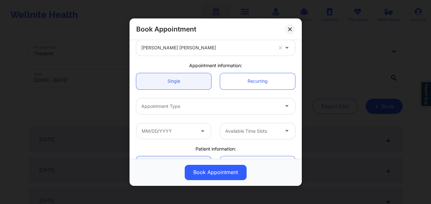
click at [187, 106] on div at bounding box center [210, 106] width 138 height 8
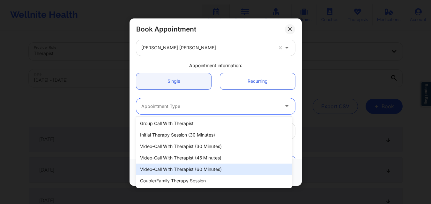
click at [199, 169] on div "Video-Call with Therapist (60 minutes)" at bounding box center [214, 169] width 156 height 11
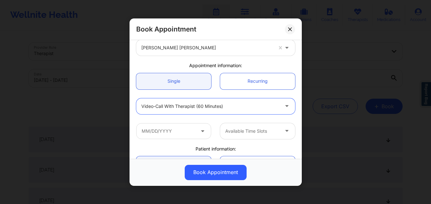
scroll to position [96, 0]
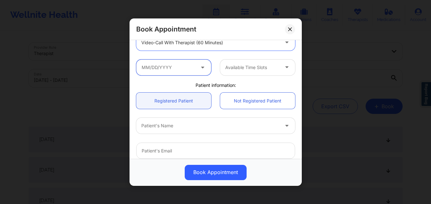
click at [182, 66] on input "text" at bounding box center [173, 67] width 75 height 16
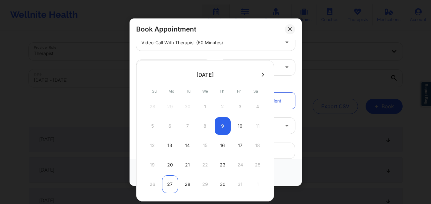
click at [170, 186] on div "27" at bounding box center [170, 185] width 16 height 18
type input "[DATE]"
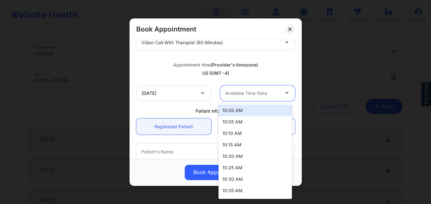
click at [244, 95] on div at bounding box center [252, 94] width 54 height 8
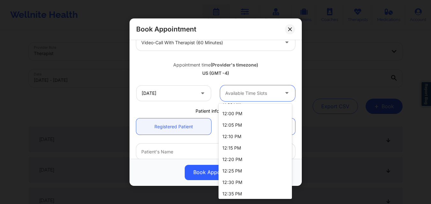
scroll to position [343, 0]
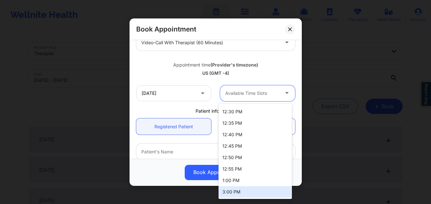
click at [247, 192] on div "3:00 PM" at bounding box center [254, 191] width 73 height 11
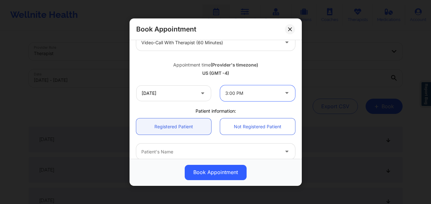
scroll to position [159, 0]
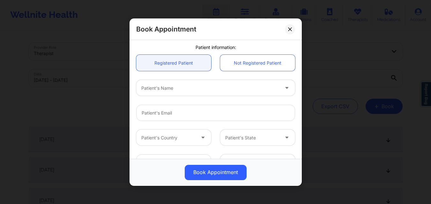
click at [181, 89] on div at bounding box center [210, 88] width 138 height 8
type input "Bas"
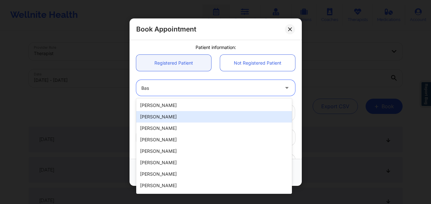
click at [185, 113] on div "[PERSON_NAME]" at bounding box center [214, 116] width 156 height 11
type input "[EMAIL_ADDRESS][DOMAIN_NAME]"
type input "[PHONE_NUMBER]"
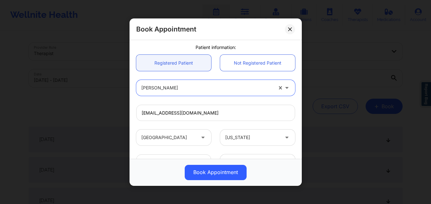
scroll to position [212, 0]
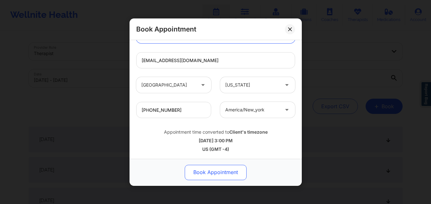
click at [215, 169] on button "Book Appointment" at bounding box center [216, 172] width 62 height 15
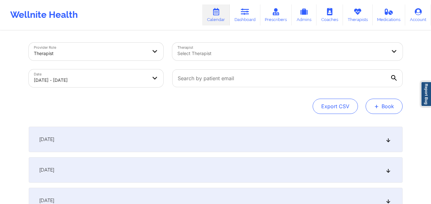
click at [388, 112] on button "+ Book" at bounding box center [383, 106] width 37 height 15
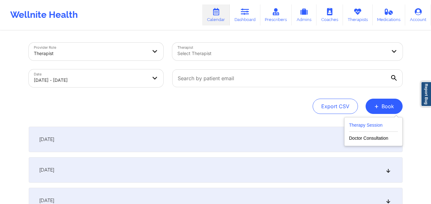
click at [376, 128] on button "Therapy Session" at bounding box center [373, 126] width 49 height 11
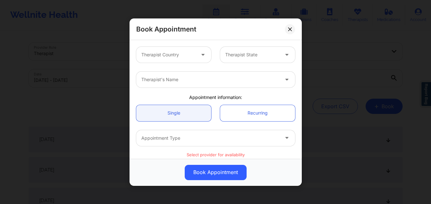
click at [171, 63] on div "Therapist Country Therapist State" at bounding box center [216, 54] width 168 height 25
click at [172, 57] on div at bounding box center [168, 55] width 54 height 8
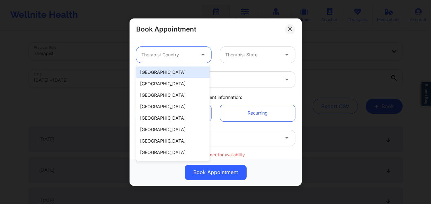
click at [172, 74] on div "[GEOGRAPHIC_DATA]" at bounding box center [172, 72] width 73 height 11
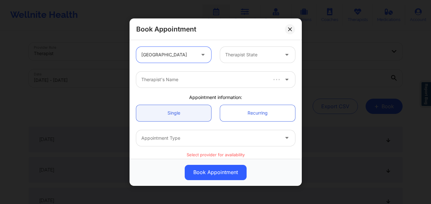
click at [227, 58] on div at bounding box center [252, 55] width 54 height 8
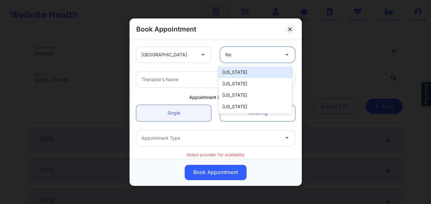
type input "New"
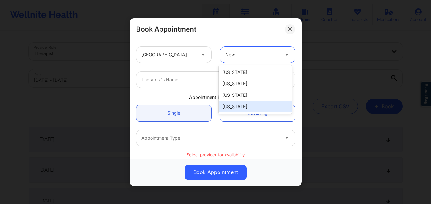
click at [245, 110] on div "[US_STATE]" at bounding box center [254, 106] width 73 height 11
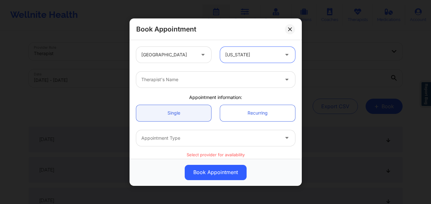
click at [192, 81] on div at bounding box center [210, 80] width 138 height 8
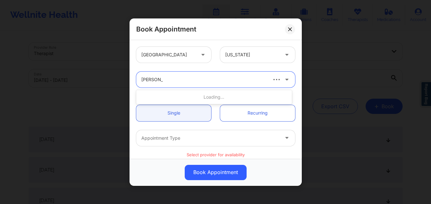
type input "[PERSON_NAME]"
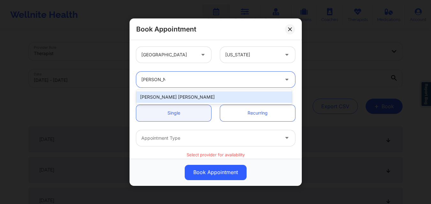
click at [185, 100] on div "[PERSON_NAME] [PERSON_NAME]" at bounding box center [214, 96] width 156 height 11
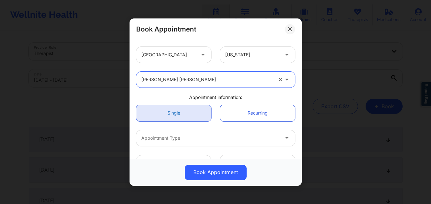
click at [184, 108] on link "Single" at bounding box center [173, 113] width 75 height 16
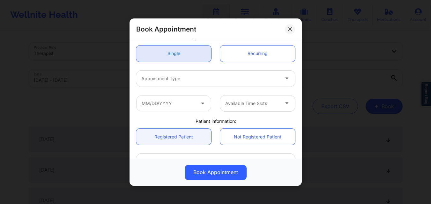
scroll to position [64, 0]
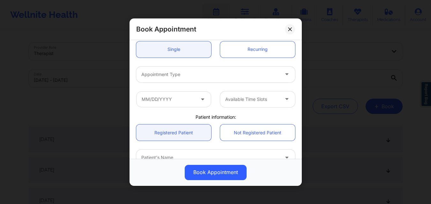
click at [185, 79] on div "Appointment Type" at bounding box center [207, 74] width 143 height 16
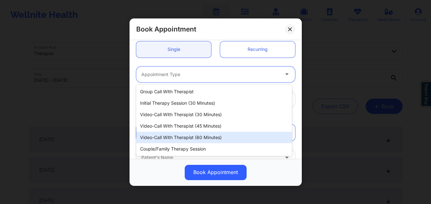
click at [191, 136] on div "Video-Call with Therapist (60 minutes)" at bounding box center [214, 137] width 156 height 11
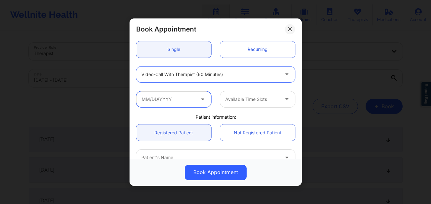
click at [188, 100] on input "text" at bounding box center [173, 99] width 75 height 16
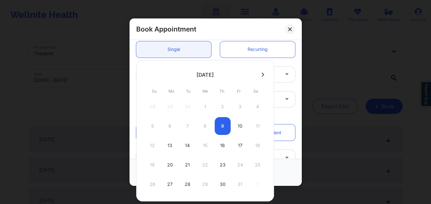
click at [262, 73] on icon at bounding box center [262, 74] width 3 height 5
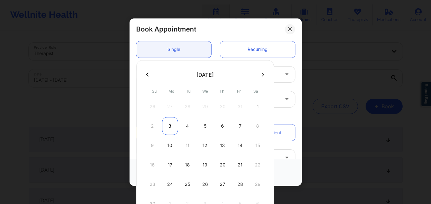
click at [167, 128] on div "3" at bounding box center [170, 126] width 16 height 18
type input "[DATE]"
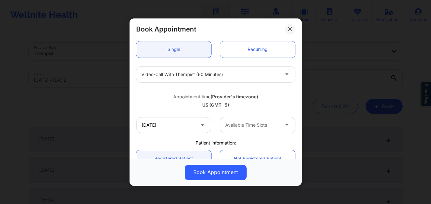
click at [242, 124] on div at bounding box center [252, 125] width 54 height 8
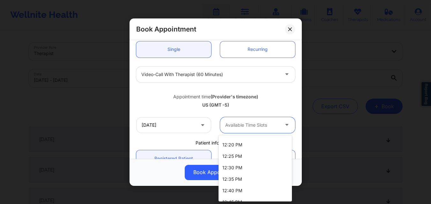
scroll to position [372, 0]
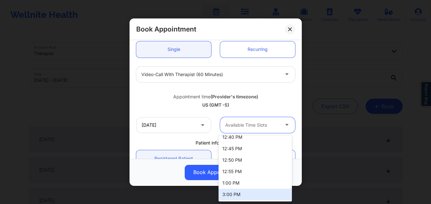
drag, startPoint x: 242, startPoint y: 196, endPoint x: 221, endPoint y: 184, distance: 24.7
click at [242, 196] on div "3:00 PM" at bounding box center [254, 194] width 73 height 11
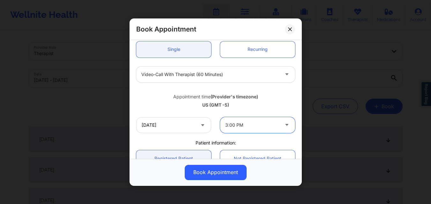
scroll to position [159, 0]
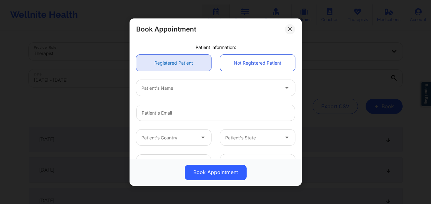
click at [177, 66] on link "Registered Patient" at bounding box center [173, 63] width 75 height 16
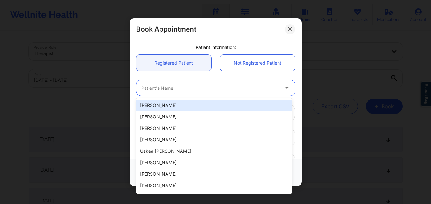
click at [182, 90] on div at bounding box center [210, 88] width 138 height 8
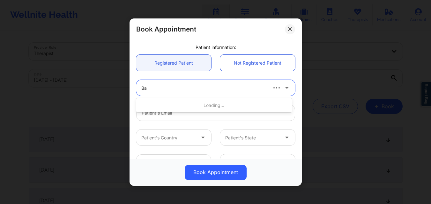
type input "Bas"
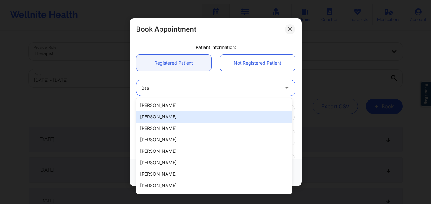
click at [185, 118] on div "[PERSON_NAME]" at bounding box center [214, 116] width 156 height 11
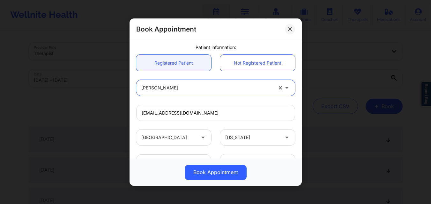
type input "[EMAIL_ADDRESS][DOMAIN_NAME]"
type input "[PHONE_NUMBER]"
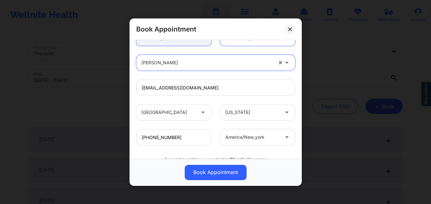
scroll to position [212, 0]
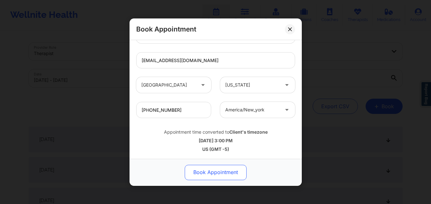
click at [218, 173] on button "Book Appointment" at bounding box center [216, 172] width 62 height 15
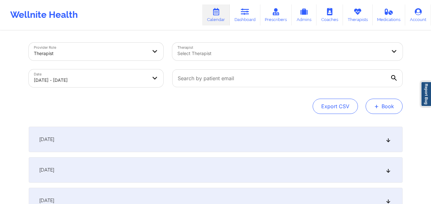
click at [387, 108] on button "+ Book" at bounding box center [383, 106] width 37 height 15
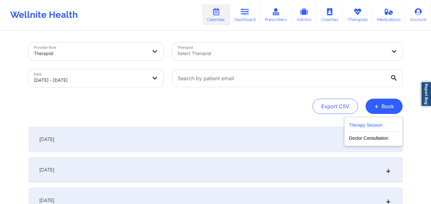
click at [374, 127] on button "Therapy Session" at bounding box center [373, 126] width 49 height 11
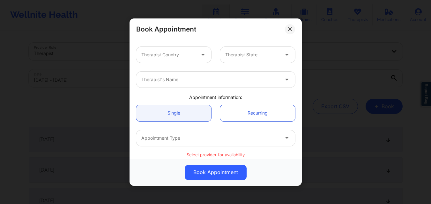
click at [185, 54] on div at bounding box center [168, 55] width 54 height 8
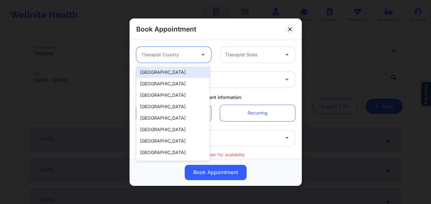
click at [169, 73] on div "[GEOGRAPHIC_DATA]" at bounding box center [172, 72] width 73 height 11
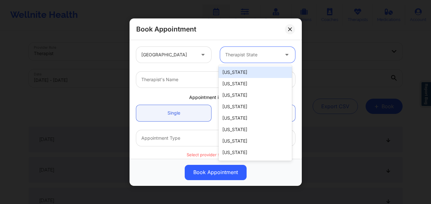
click at [246, 50] on div "Therapist State" at bounding box center [250, 55] width 60 height 16
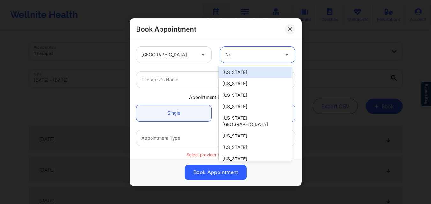
type input "New"
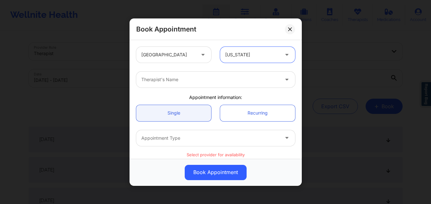
click at [240, 81] on div at bounding box center [210, 80] width 138 height 8
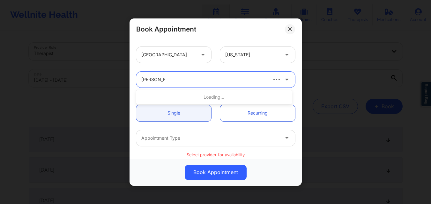
type input "[PERSON_NAME]"
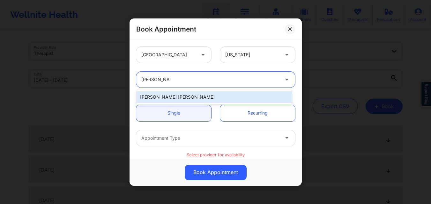
click at [175, 98] on div "[PERSON_NAME] [PERSON_NAME]" at bounding box center [214, 96] width 156 height 11
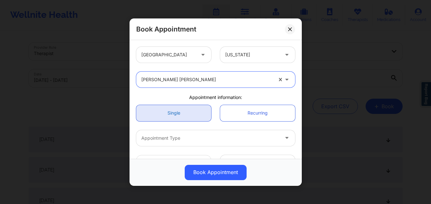
click at [175, 110] on link "Single" at bounding box center [173, 113] width 75 height 16
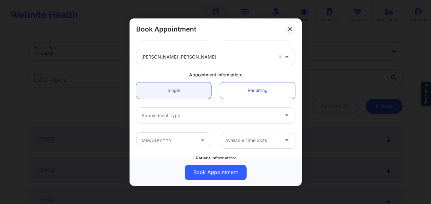
scroll to position [32, 0]
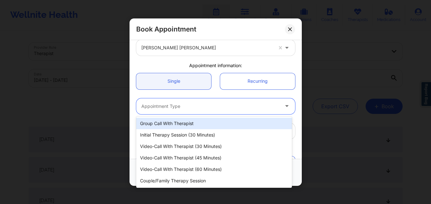
click at [185, 108] on div at bounding box center [210, 106] width 138 height 8
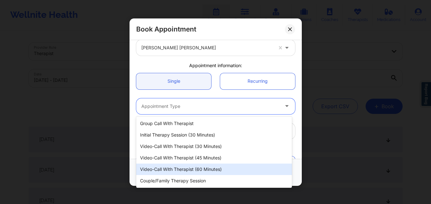
click at [177, 168] on div "Video-Call with Therapist (60 minutes)" at bounding box center [214, 169] width 156 height 11
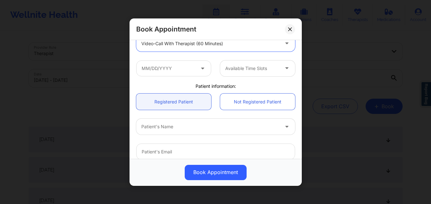
scroll to position [96, 0]
click at [170, 72] on input "text" at bounding box center [173, 67] width 75 height 16
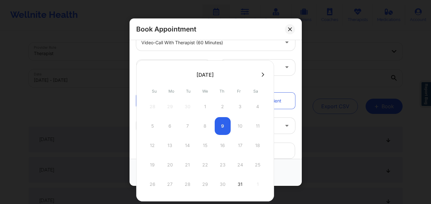
click at [261, 76] on icon at bounding box center [262, 74] width 3 height 5
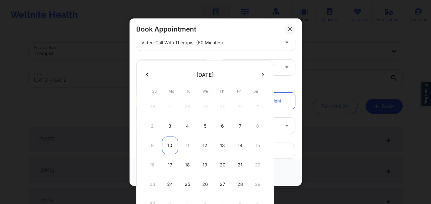
click at [166, 145] on div "10" at bounding box center [170, 146] width 16 height 18
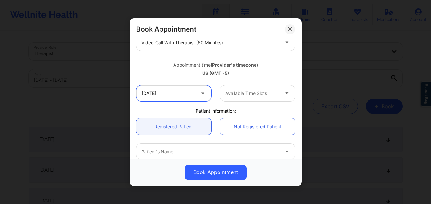
click at [179, 94] on input "[DATE]" at bounding box center [173, 93] width 75 height 16
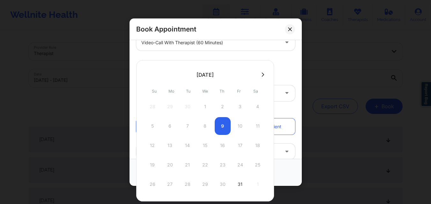
click at [259, 76] on button at bounding box center [262, 74] width 6 height 5
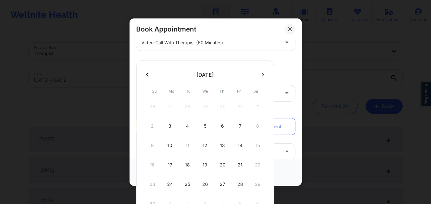
click at [168, 127] on div "3" at bounding box center [170, 126] width 16 height 18
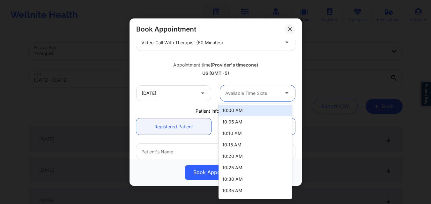
click at [249, 96] on div at bounding box center [252, 94] width 54 height 8
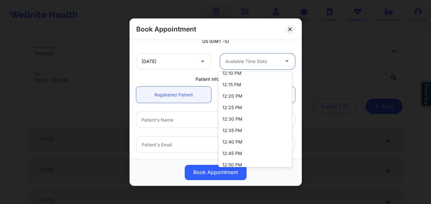
scroll to position [332, 0]
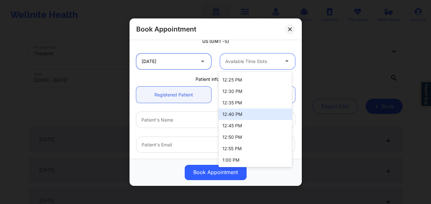
click at [184, 66] on input "[DATE]" at bounding box center [173, 61] width 75 height 16
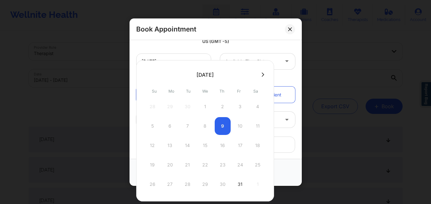
click at [259, 73] on button at bounding box center [262, 74] width 6 height 5
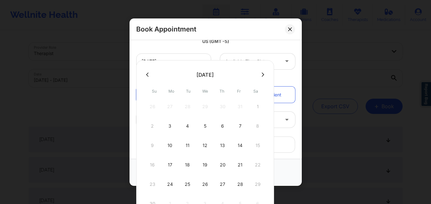
click at [170, 145] on div "10" at bounding box center [170, 146] width 16 height 18
type input "[DATE]"
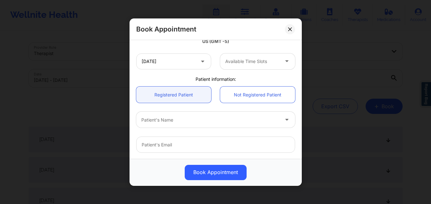
click at [252, 65] on div at bounding box center [252, 62] width 54 height 8
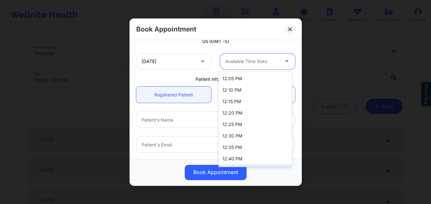
scroll to position [343, 0]
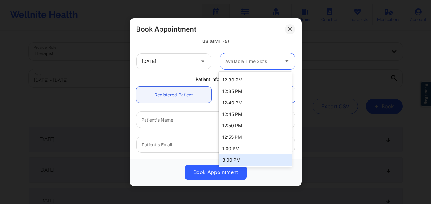
click at [240, 159] on div "3:00 PM" at bounding box center [254, 160] width 73 height 11
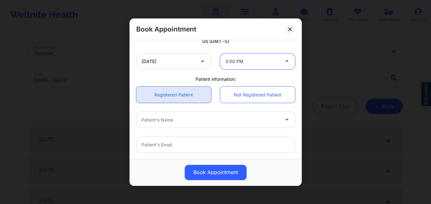
click at [174, 97] on link "Registered Patient" at bounding box center [173, 95] width 75 height 16
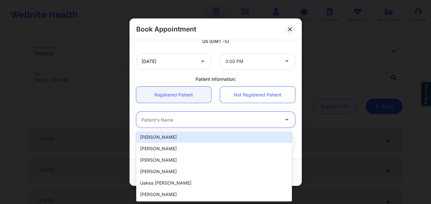
click at [178, 122] on div at bounding box center [210, 120] width 138 height 8
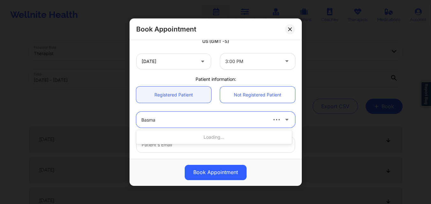
type input "Basma A"
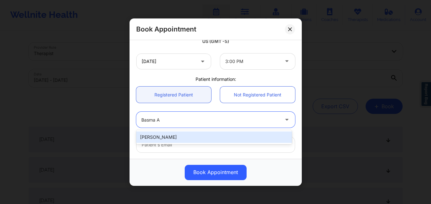
click at [180, 134] on div "[PERSON_NAME]" at bounding box center [214, 137] width 156 height 11
type input "[EMAIL_ADDRESS][DOMAIN_NAME]"
type input "[PHONE_NUMBER]"
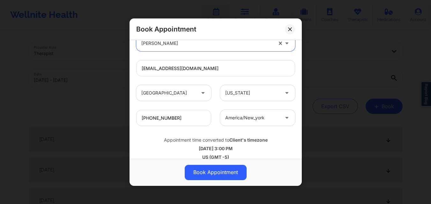
scroll to position [212, 0]
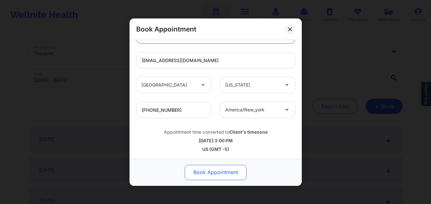
click at [218, 173] on button "Book Appointment" at bounding box center [216, 172] width 62 height 15
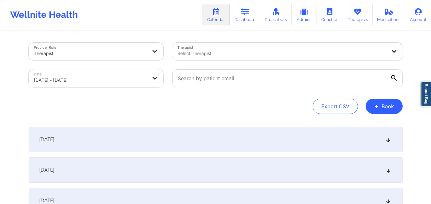
click at [302, 112] on div "Export CSV + Book" at bounding box center [216, 106] width 374 height 15
click at [384, 106] on button "+ Book" at bounding box center [383, 106] width 37 height 15
click at [374, 125] on button "Therapy Session" at bounding box center [373, 126] width 49 height 11
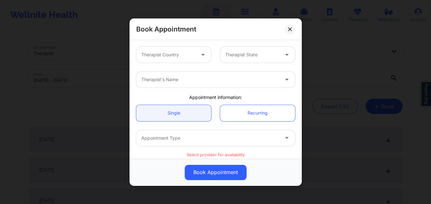
click at [186, 55] on div at bounding box center [168, 55] width 54 height 8
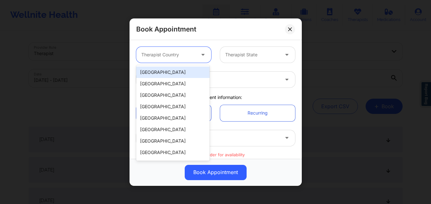
click at [182, 73] on div "[GEOGRAPHIC_DATA]" at bounding box center [172, 72] width 73 height 11
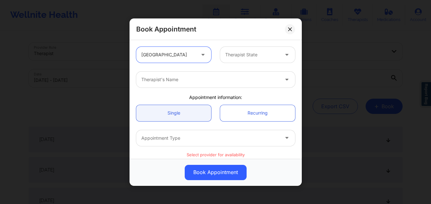
click at [259, 57] on div at bounding box center [252, 55] width 54 height 8
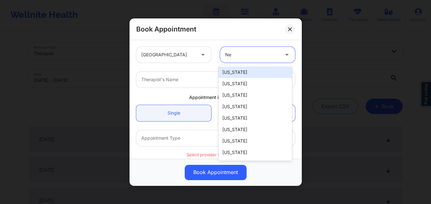
type input "New"
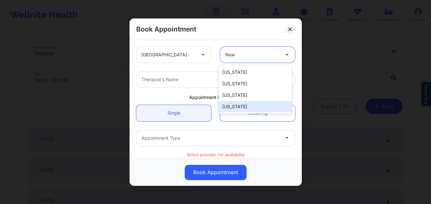
click at [250, 108] on div "[US_STATE]" at bounding box center [254, 106] width 73 height 11
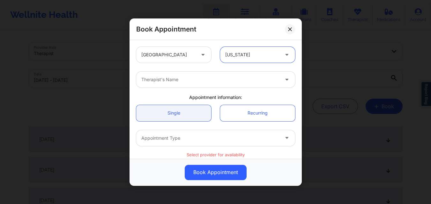
click at [182, 82] on div at bounding box center [210, 80] width 138 height 8
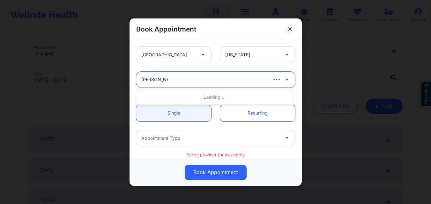
type input "[PERSON_NAME]"
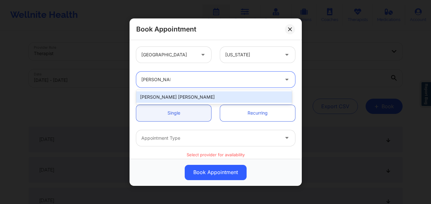
click at [198, 99] on div "[PERSON_NAME] [PERSON_NAME]" at bounding box center [214, 96] width 156 height 11
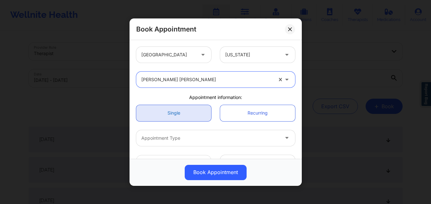
click at [187, 113] on link "Single" at bounding box center [173, 113] width 75 height 16
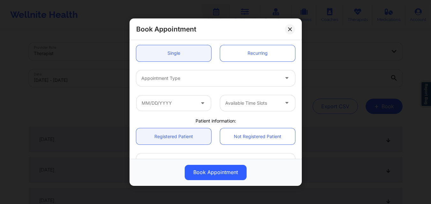
scroll to position [64, 0]
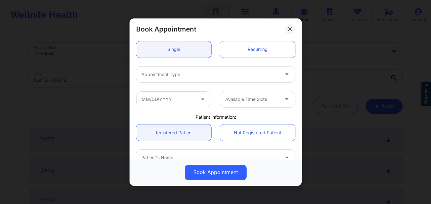
click at [190, 76] on div at bounding box center [210, 74] width 138 height 8
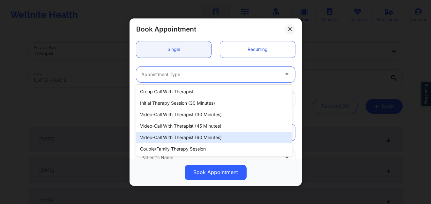
click at [206, 134] on div "Video-Call with Therapist (60 minutes)" at bounding box center [214, 137] width 156 height 11
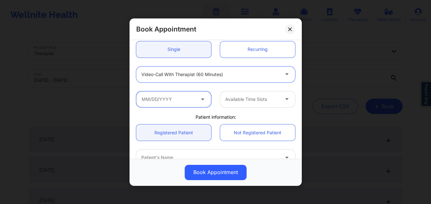
click at [190, 106] on input "text" at bounding box center [173, 99] width 75 height 16
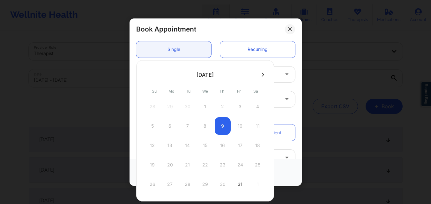
click at [261, 76] on icon at bounding box center [262, 74] width 3 height 5
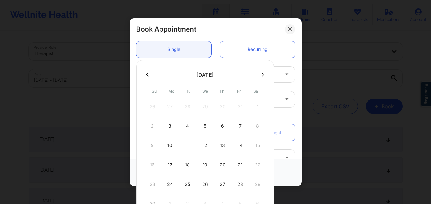
click at [169, 164] on div "17" at bounding box center [170, 165] width 16 height 18
type input "[DATE]"
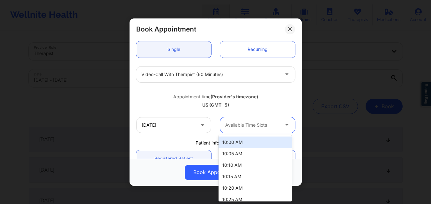
click at [249, 125] on div at bounding box center [252, 125] width 54 height 8
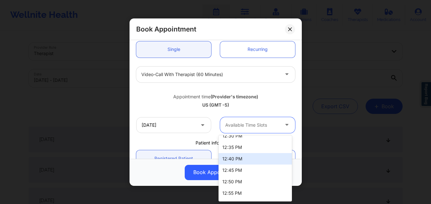
scroll to position [372, 0]
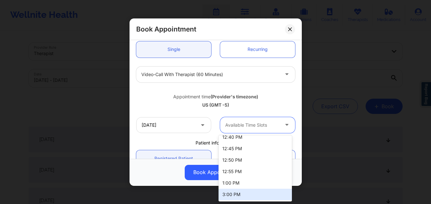
click at [245, 192] on div "3:00 PM" at bounding box center [254, 194] width 73 height 11
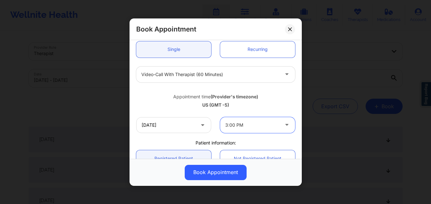
scroll to position [128, 0]
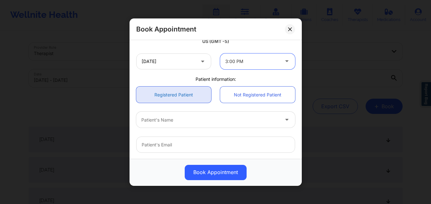
click at [177, 96] on link "Registered Patient" at bounding box center [173, 95] width 75 height 16
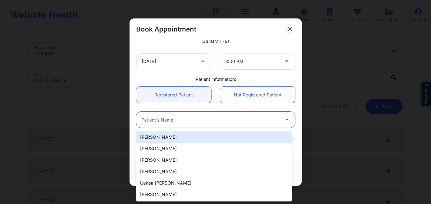
click at [183, 121] on div at bounding box center [210, 120] width 138 height 8
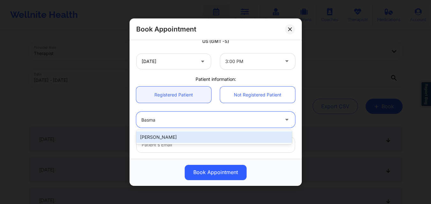
type input "Basma A"
click at [186, 137] on div "[PERSON_NAME]" at bounding box center [214, 137] width 156 height 11
type input "[EMAIL_ADDRESS][DOMAIN_NAME]"
type input "[PHONE_NUMBER]"
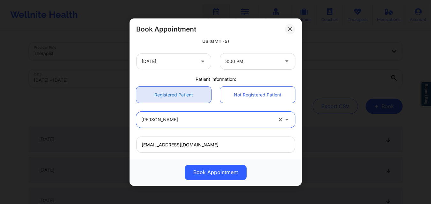
scroll to position [212, 0]
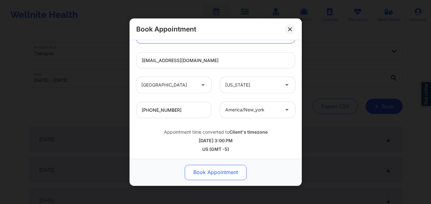
click at [226, 173] on button "Book Appointment" at bounding box center [216, 172] width 62 height 15
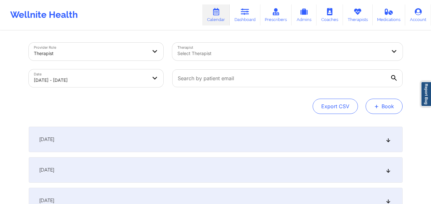
click at [387, 105] on button "+ Book" at bounding box center [383, 106] width 37 height 15
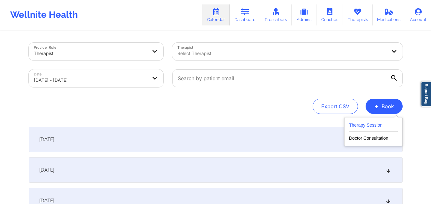
click at [360, 125] on button "Therapy Session" at bounding box center [373, 126] width 49 height 11
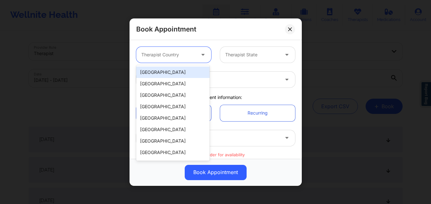
click at [186, 61] on div "Therapist Country" at bounding box center [166, 55] width 60 height 16
click at [176, 71] on div "[GEOGRAPHIC_DATA]" at bounding box center [172, 72] width 73 height 11
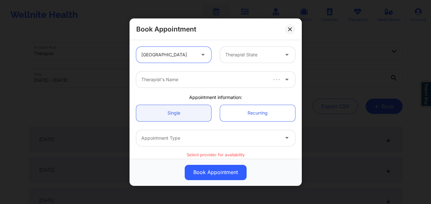
click at [271, 58] on div at bounding box center [252, 55] width 54 height 8
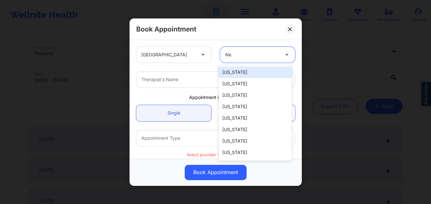
type input "New"
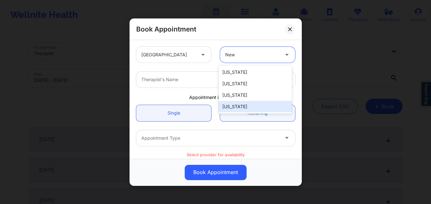
click at [249, 105] on div "[US_STATE]" at bounding box center [254, 106] width 73 height 11
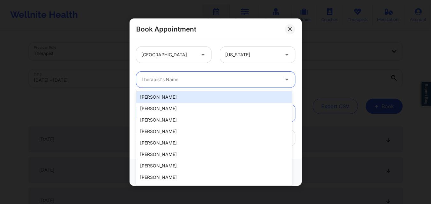
click at [188, 81] on div at bounding box center [210, 80] width 138 height 8
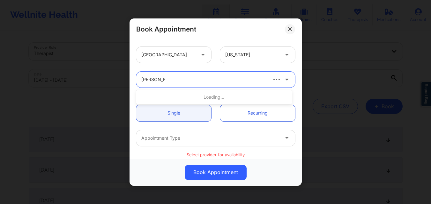
type input "[PERSON_NAME]"
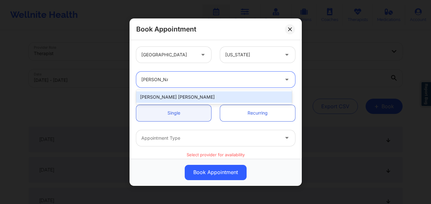
click at [192, 96] on div "[PERSON_NAME] [PERSON_NAME]" at bounding box center [214, 96] width 156 height 11
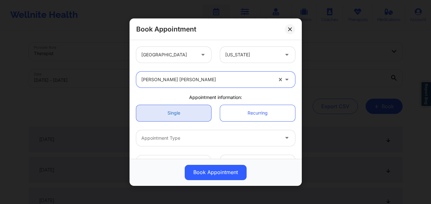
click at [186, 111] on link "Single" at bounding box center [173, 113] width 75 height 16
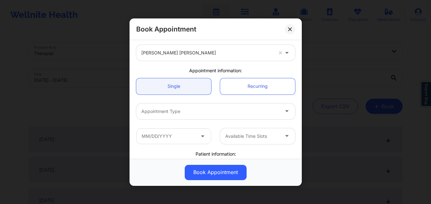
scroll to position [64, 0]
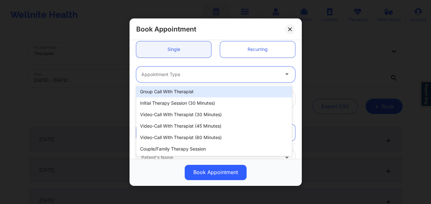
click at [201, 77] on div at bounding box center [210, 74] width 138 height 8
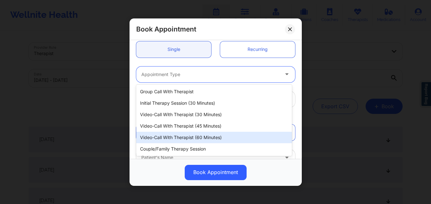
click at [209, 137] on div "Video-Call with Therapist (60 minutes)" at bounding box center [214, 137] width 156 height 11
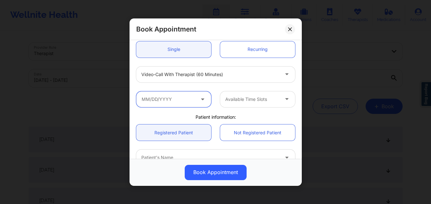
click at [188, 104] on input "text" at bounding box center [173, 99] width 75 height 16
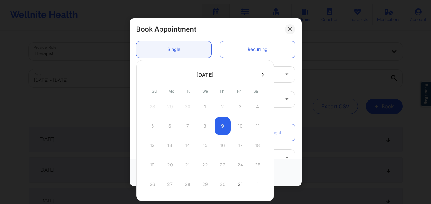
click at [261, 75] on icon at bounding box center [262, 74] width 3 height 5
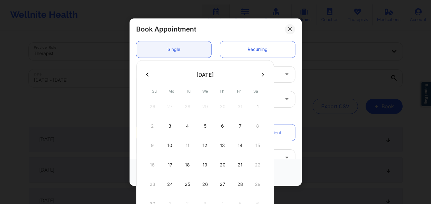
click at [170, 184] on div "24" at bounding box center [170, 185] width 16 height 18
type input "[DATE]"
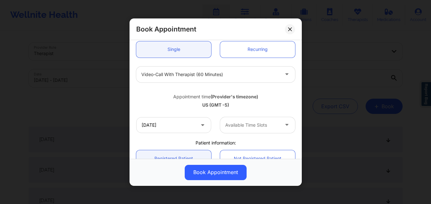
click at [252, 130] on div "Available Time Slots" at bounding box center [250, 125] width 60 height 16
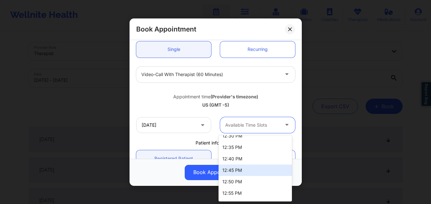
scroll to position [372, 0]
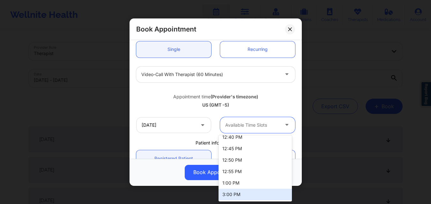
click at [246, 197] on div "3:00 PM" at bounding box center [254, 194] width 73 height 11
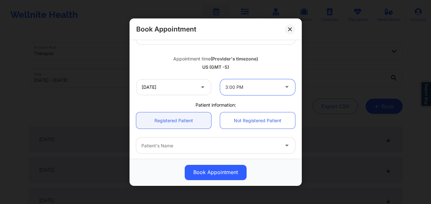
scroll to position [159, 0]
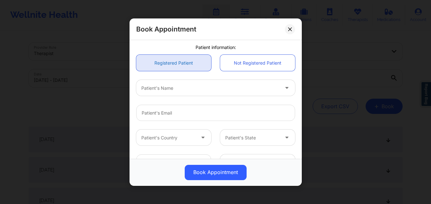
click at [184, 57] on link "Registered Patient" at bounding box center [173, 63] width 75 height 16
click at [186, 88] on div at bounding box center [210, 88] width 138 height 8
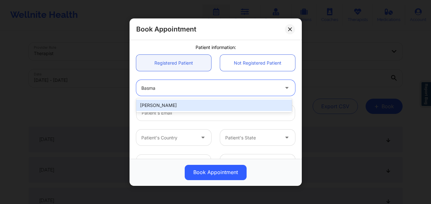
type input "Basma A"
click at [182, 105] on div "[PERSON_NAME]" at bounding box center [214, 105] width 156 height 11
type input "[EMAIL_ADDRESS][DOMAIN_NAME]"
type input "[PHONE_NUMBER]"
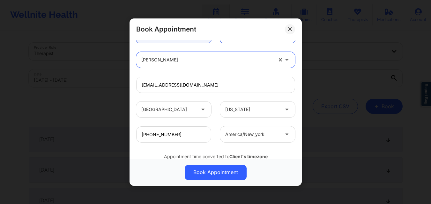
scroll to position [212, 0]
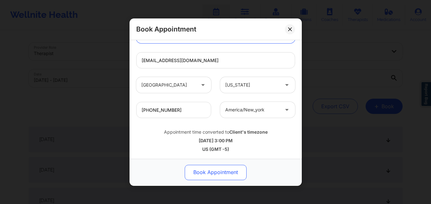
click at [231, 172] on button "Book Appointment" at bounding box center [216, 172] width 62 height 15
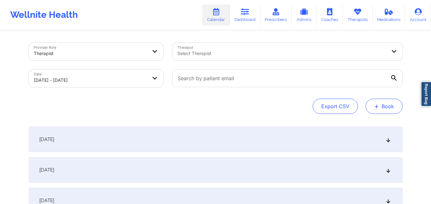
click at [391, 108] on button "+ Book" at bounding box center [383, 106] width 37 height 15
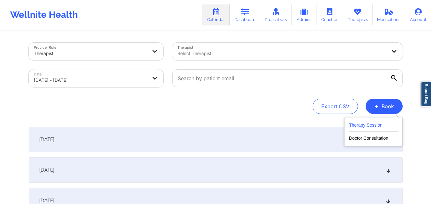
click at [365, 123] on button "Therapy Session" at bounding box center [373, 126] width 49 height 11
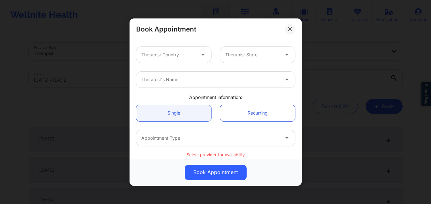
click at [184, 56] on div at bounding box center [168, 55] width 54 height 8
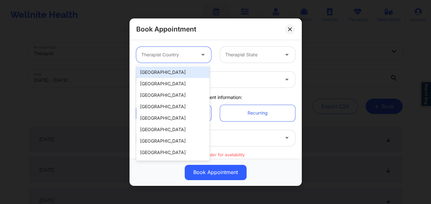
click at [182, 70] on div "[GEOGRAPHIC_DATA]" at bounding box center [172, 72] width 73 height 11
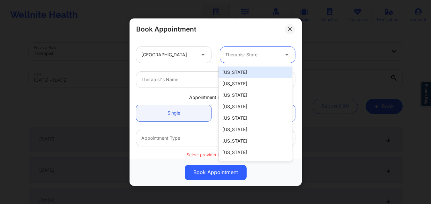
click at [245, 58] on div at bounding box center [252, 55] width 54 height 8
type input "New"
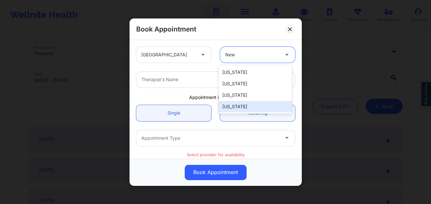
click at [245, 108] on div "[US_STATE]" at bounding box center [254, 106] width 73 height 11
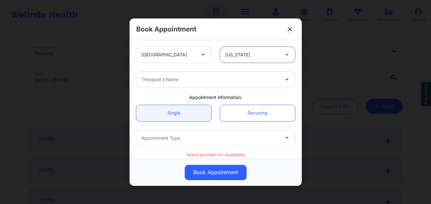
click at [180, 75] on div "Therapist's Name" at bounding box center [207, 80] width 143 height 16
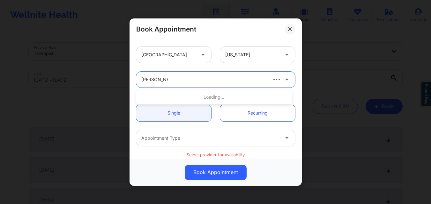
type input "[PERSON_NAME]"
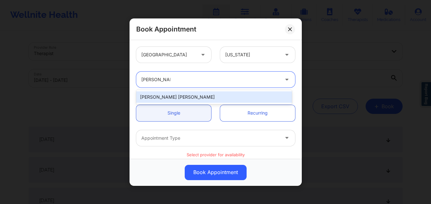
click at [182, 95] on div "[PERSON_NAME] [PERSON_NAME]" at bounding box center [214, 96] width 156 height 11
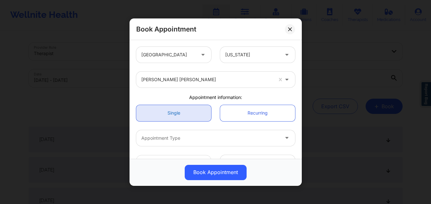
click at [183, 109] on link "Single" at bounding box center [173, 113] width 75 height 16
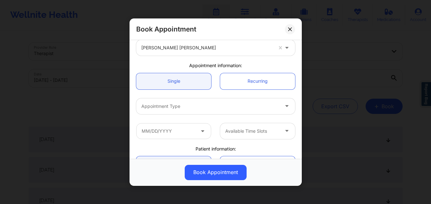
click at [188, 102] on div "Appointment Type" at bounding box center [207, 106] width 143 height 16
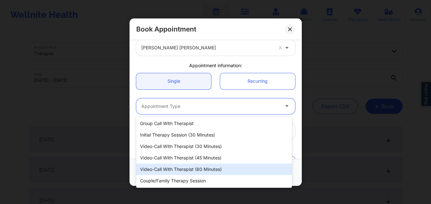
click at [204, 167] on div "Video-Call with Therapist (60 minutes)" at bounding box center [214, 169] width 156 height 11
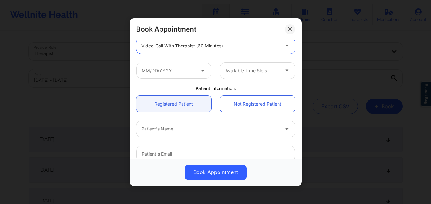
scroll to position [96, 0]
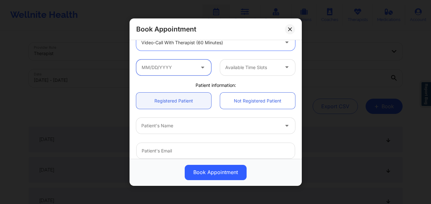
click at [188, 69] on input "text" at bounding box center [173, 67] width 75 height 16
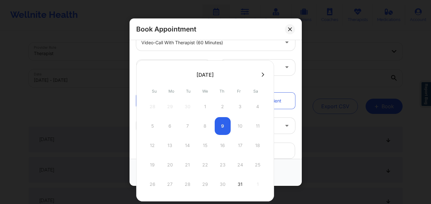
click at [259, 73] on button at bounding box center [262, 74] width 6 height 5
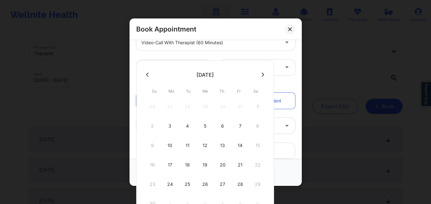
click at [261, 74] on icon at bounding box center [262, 74] width 3 height 5
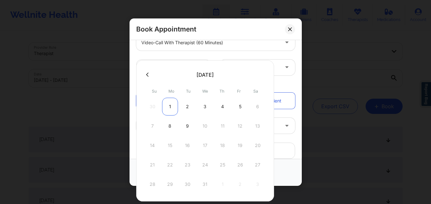
click at [170, 106] on div "1" at bounding box center [170, 107] width 16 height 18
type input "[DATE]"
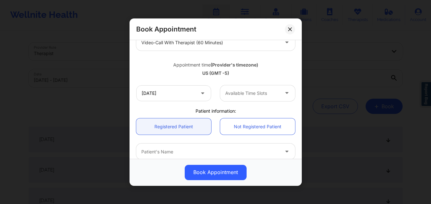
click at [249, 94] on div at bounding box center [252, 94] width 54 height 8
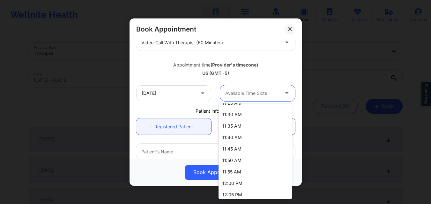
scroll to position [343, 0]
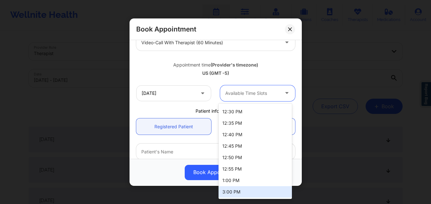
click at [242, 189] on div "3:00 PM" at bounding box center [254, 191] width 73 height 11
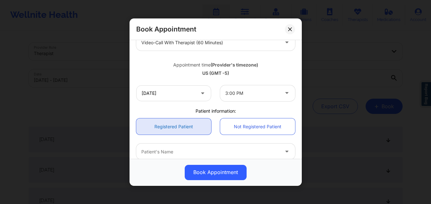
click at [186, 128] on link "Registered Patient" at bounding box center [173, 127] width 75 height 16
click at [187, 152] on div at bounding box center [210, 152] width 138 height 8
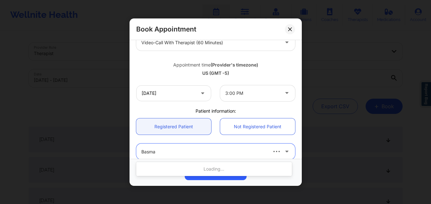
type input "Basma A"
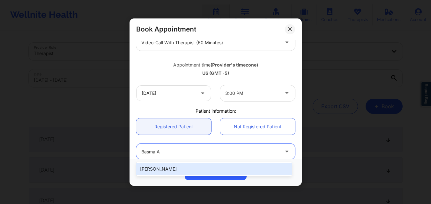
click at [186, 168] on div "[PERSON_NAME]" at bounding box center [214, 169] width 156 height 11
type input "[EMAIL_ADDRESS][DOMAIN_NAME]"
type input "[PHONE_NUMBER]"
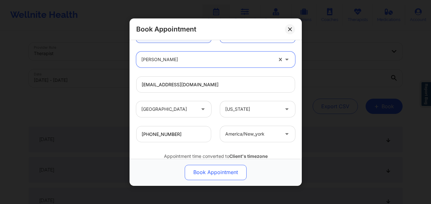
scroll to position [212, 0]
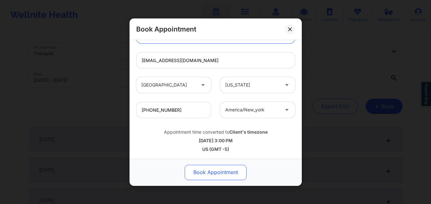
click at [214, 172] on button "Book Appointment" at bounding box center [216, 172] width 62 height 15
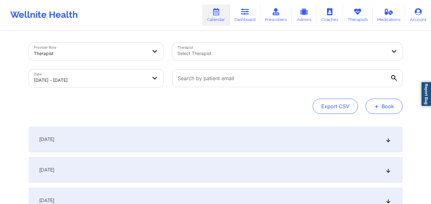
click at [387, 107] on button "+ Book" at bounding box center [383, 106] width 37 height 15
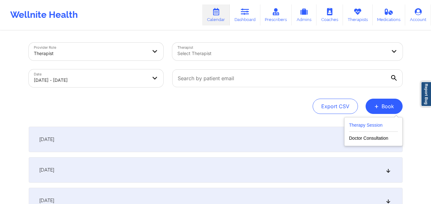
click at [368, 131] on button "Therapy Session" at bounding box center [373, 126] width 49 height 11
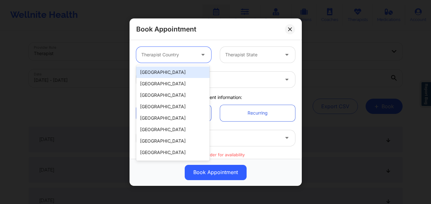
click at [194, 55] on div at bounding box center [168, 55] width 54 height 8
click at [178, 71] on div "[GEOGRAPHIC_DATA]" at bounding box center [172, 72] width 73 height 11
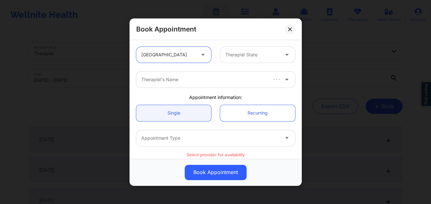
click at [242, 56] on div at bounding box center [252, 55] width 54 height 8
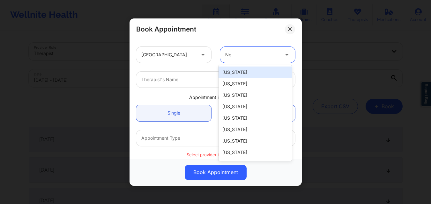
type input "New"
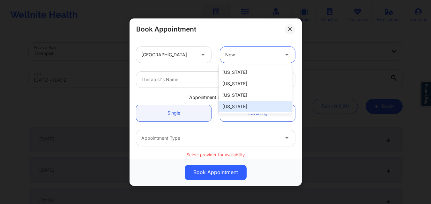
click at [250, 111] on div "[US_STATE]" at bounding box center [254, 106] width 73 height 11
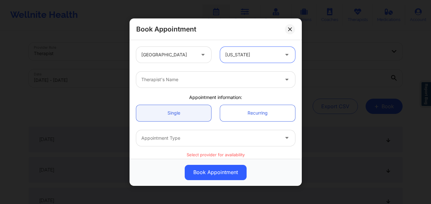
click at [192, 78] on div at bounding box center [210, 80] width 138 height 8
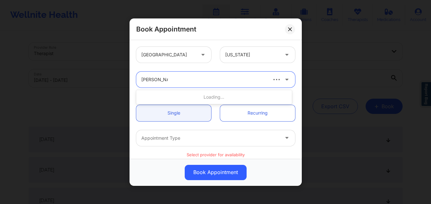
type input "[PERSON_NAME]"
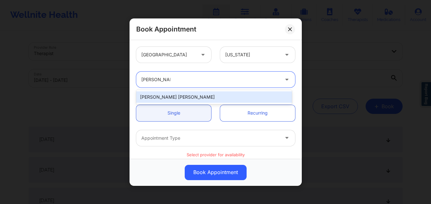
click at [194, 97] on div "[PERSON_NAME] [PERSON_NAME]" at bounding box center [214, 96] width 156 height 11
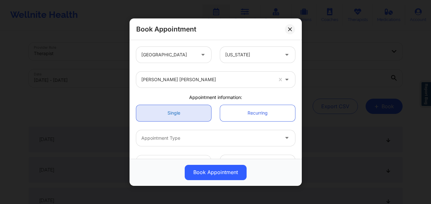
click at [187, 114] on link "Single" at bounding box center [173, 113] width 75 height 16
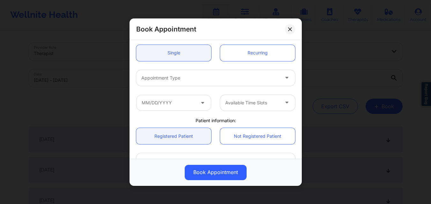
scroll to position [64, 0]
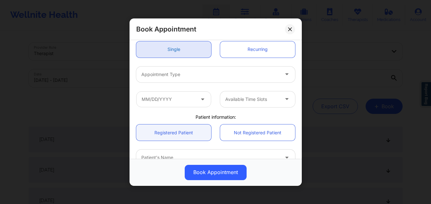
click at [172, 51] on link "Single" at bounding box center [173, 49] width 75 height 16
click at [183, 78] on div at bounding box center [210, 74] width 138 height 8
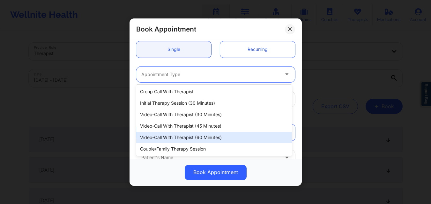
click at [194, 138] on div "Video-Call with Therapist (60 minutes)" at bounding box center [214, 137] width 156 height 11
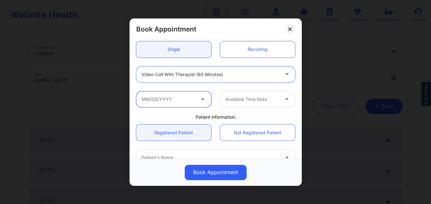
click at [178, 101] on input "text" at bounding box center [173, 99] width 75 height 16
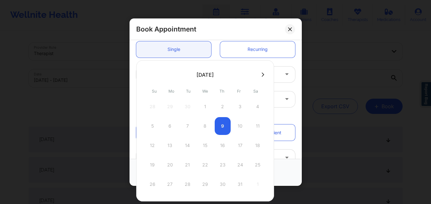
click at [263, 75] on button at bounding box center [262, 74] width 6 height 5
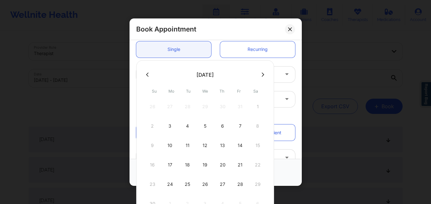
click at [263, 75] on button at bounding box center [262, 74] width 6 height 5
click at [167, 127] on div "8" at bounding box center [170, 126] width 16 height 18
type input "[DATE]"
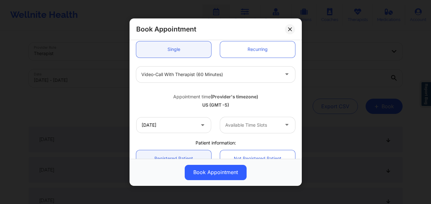
click at [250, 124] on div at bounding box center [252, 125] width 54 height 8
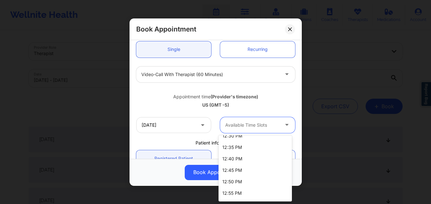
scroll to position [372, 0]
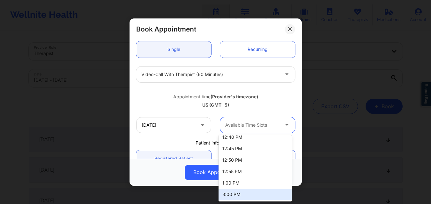
click at [250, 191] on div "3:00 PM" at bounding box center [254, 194] width 73 height 11
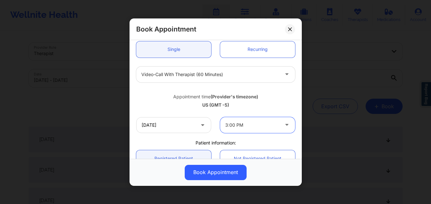
scroll to position [128, 0]
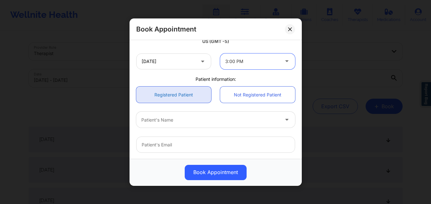
click at [178, 92] on link "Registered Patient" at bounding box center [173, 95] width 75 height 16
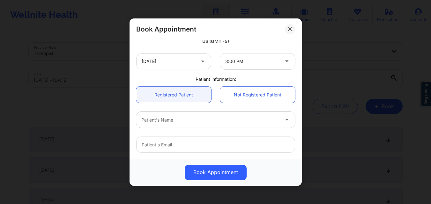
click at [191, 121] on div at bounding box center [210, 120] width 138 height 8
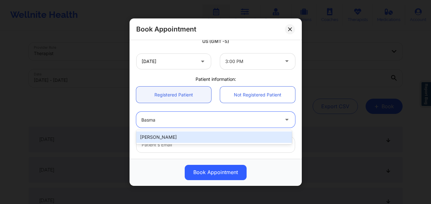
type input "Basma A"
click at [185, 140] on div "[PERSON_NAME]" at bounding box center [214, 137] width 156 height 11
type input "[EMAIL_ADDRESS][DOMAIN_NAME]"
type input "[PHONE_NUMBER]"
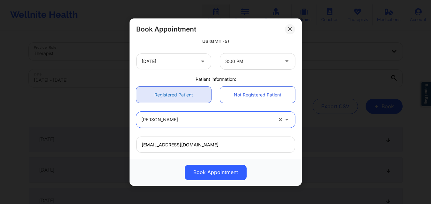
scroll to position [212, 0]
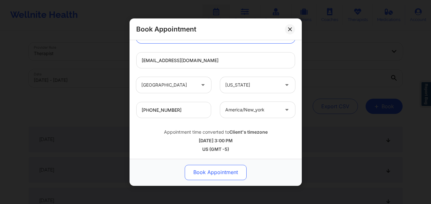
click at [224, 172] on button "Book Appointment" at bounding box center [216, 172] width 62 height 15
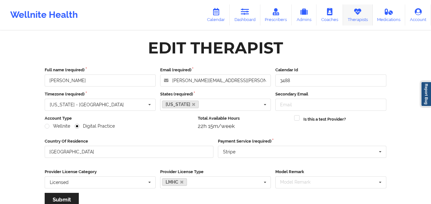
click at [349, 16] on link "Therapists" at bounding box center [358, 14] width 30 height 21
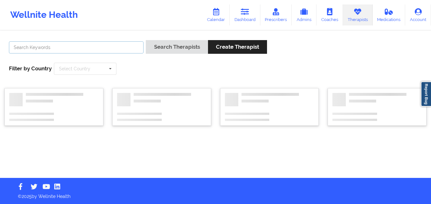
click at [105, 45] on input "text" at bounding box center [76, 47] width 135 height 12
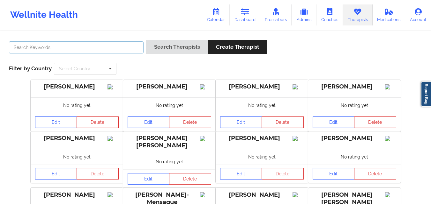
paste input "[PERSON_NAME]"
type input "Eric Jackson"
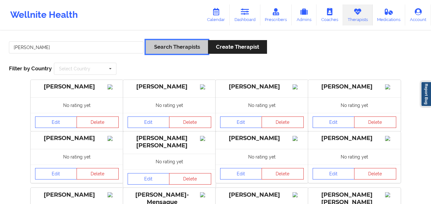
click at [165, 50] on button "Search Therapists" at bounding box center [177, 47] width 62 height 14
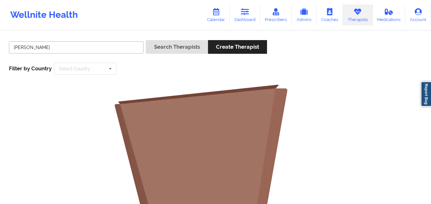
click at [100, 49] on input "Eric Jackson" at bounding box center [76, 47] width 135 height 12
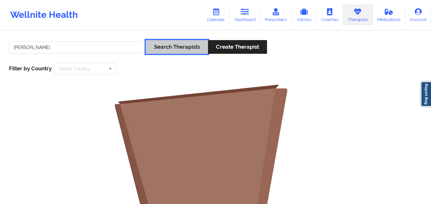
click at [173, 46] on button "Search Therapists" at bounding box center [177, 47] width 62 height 14
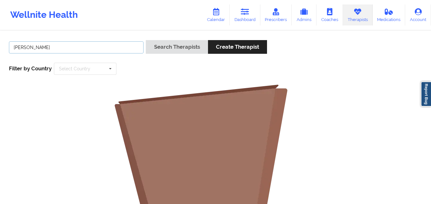
click at [74, 48] on input "Eric Jackson" at bounding box center [76, 47] width 135 height 12
type input "[PERSON_NAME] [PERSON_NAME]"
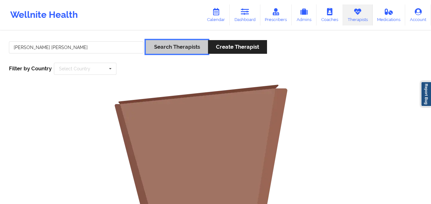
click at [179, 46] on button "Search Therapists" at bounding box center [177, 47] width 62 height 14
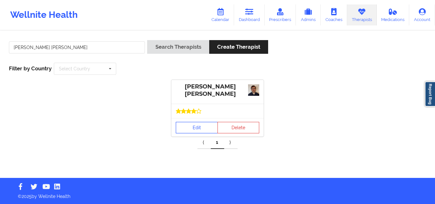
click at [192, 127] on link "Edit" at bounding box center [197, 127] width 42 height 11
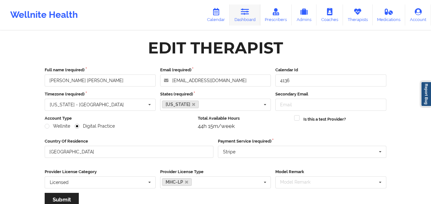
click at [248, 14] on icon at bounding box center [245, 11] width 8 height 7
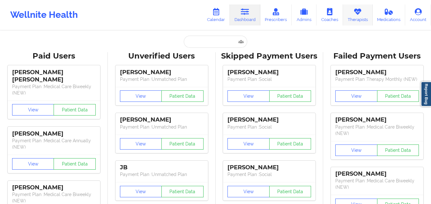
click at [357, 14] on icon at bounding box center [357, 11] width 8 height 7
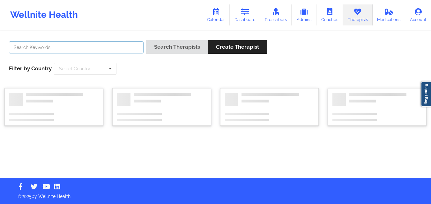
click at [107, 47] on input "text" at bounding box center [76, 47] width 135 height 12
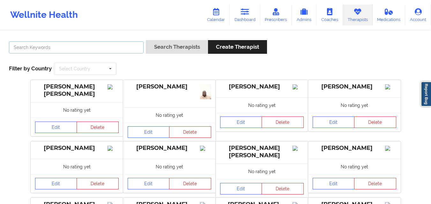
paste input "[PERSON_NAME]"
type input "[PERSON_NAME]"
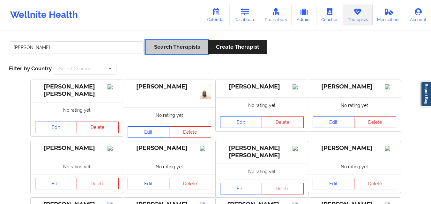
click at [175, 46] on button "Search Therapists" at bounding box center [177, 47] width 62 height 14
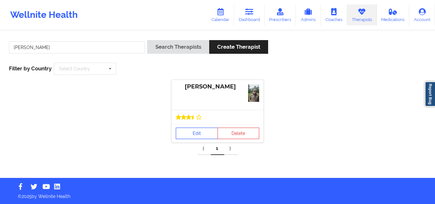
click at [190, 136] on link "Edit" at bounding box center [197, 133] width 42 height 11
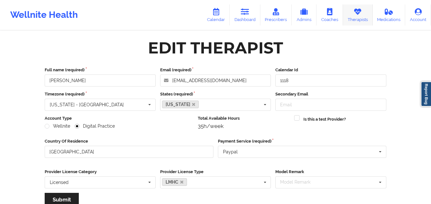
click at [361, 18] on link "Therapists" at bounding box center [358, 14] width 30 height 21
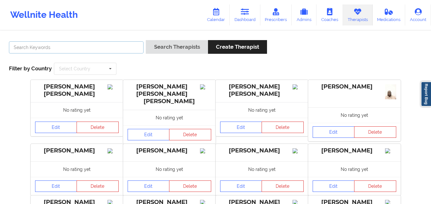
click at [96, 52] on input "text" at bounding box center [76, 47] width 135 height 12
type input "[PERSON_NAME] [PERSON_NAME]"
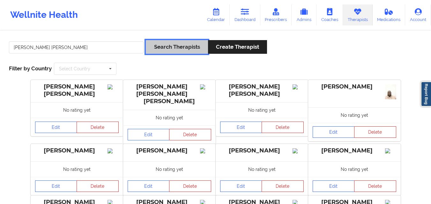
click at [182, 42] on button "Search Therapists" at bounding box center [177, 47] width 62 height 14
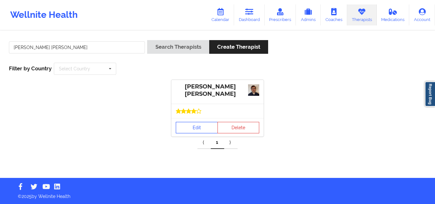
click at [189, 129] on link "Edit" at bounding box center [197, 127] width 42 height 11
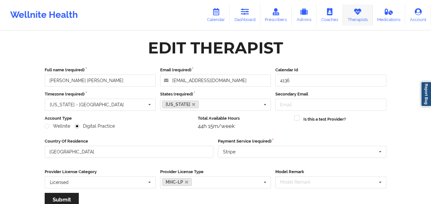
click at [362, 19] on link "Therapists" at bounding box center [358, 14] width 30 height 21
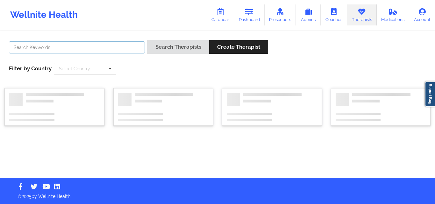
click at [112, 48] on input "text" at bounding box center [77, 47] width 136 height 12
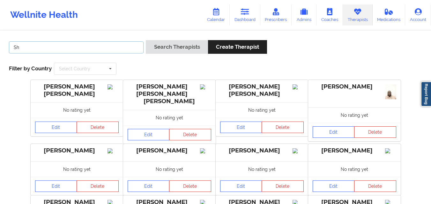
type input "S"
type input "Virginia Gibala"
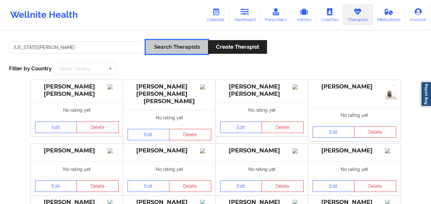
click at [167, 40] on button "Search Therapists" at bounding box center [177, 47] width 62 height 14
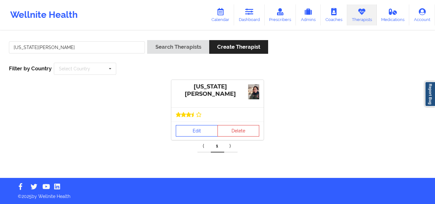
click at [194, 134] on link "Edit" at bounding box center [197, 130] width 42 height 11
